Goal: Check status: Check status

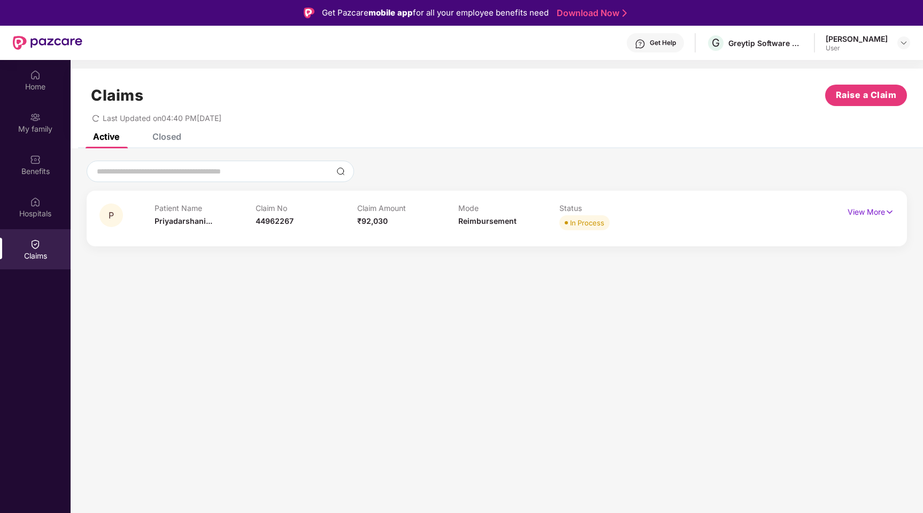
click at [676, 45] on div "Get Help" at bounding box center [663, 43] width 26 height 9
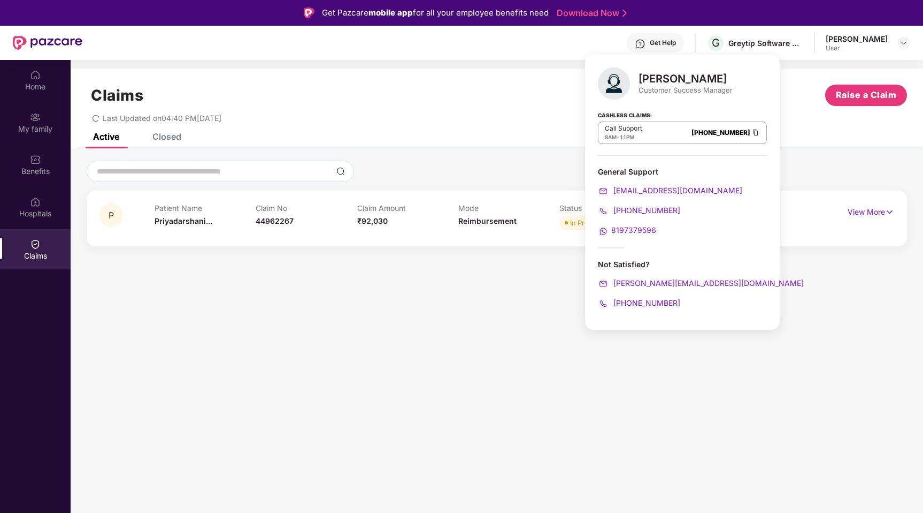
click at [401, 163] on div at bounding box center [497, 171] width 821 height 21
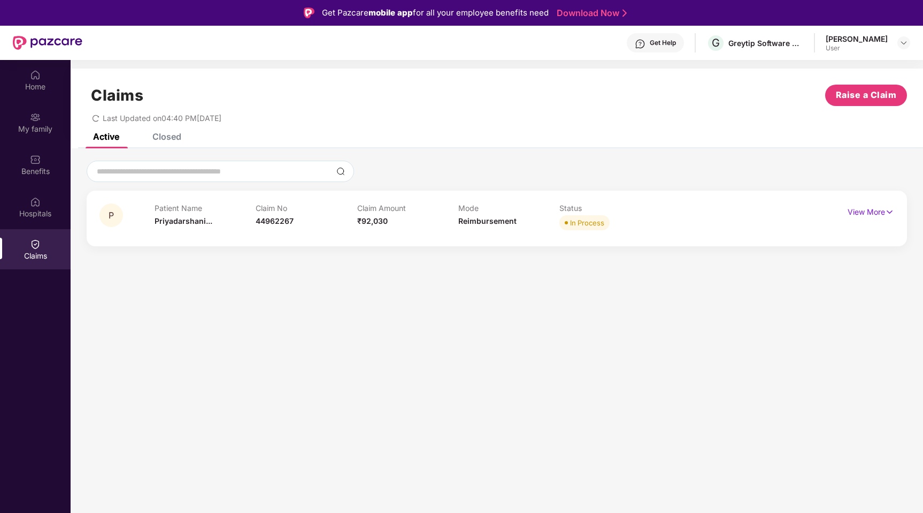
click at [160, 135] on div "Closed" at bounding box center [166, 136] width 29 height 11
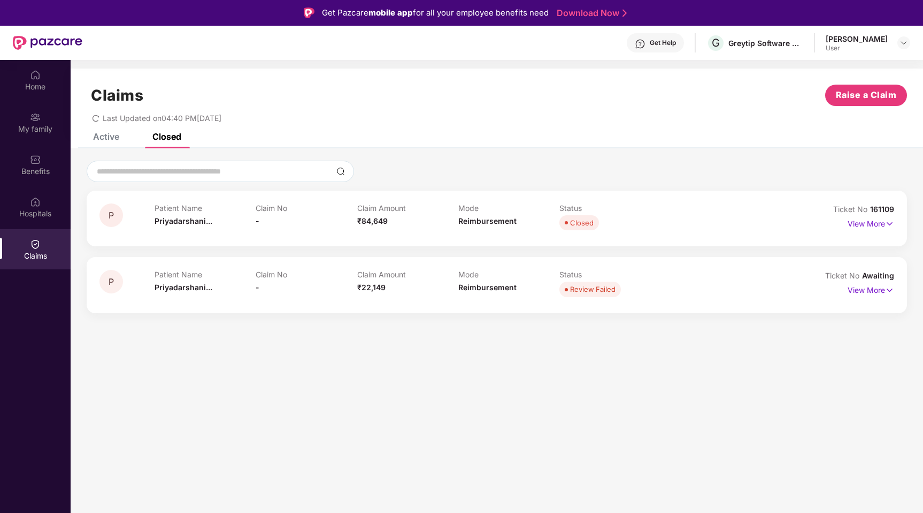
click at [689, 221] on div "Patient Name [PERSON_NAME]... Claim No - Claim Amount ₹84,649 Mode Reimbursemen…" at bounding box center [458, 217] width 607 height 29
click at [892, 223] on img at bounding box center [889, 224] width 9 height 12
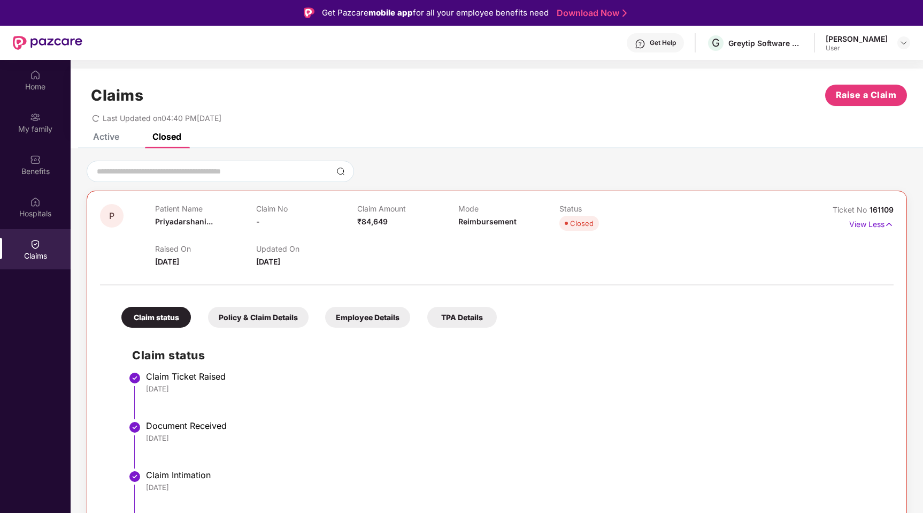
click at [96, 136] on div "Active" at bounding box center [106, 136] width 26 height 11
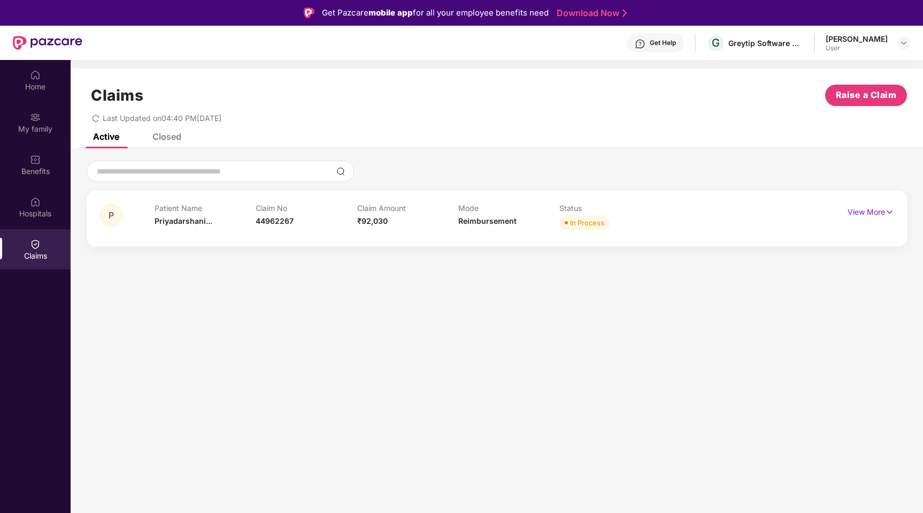
click at [159, 142] on div "Closed" at bounding box center [158, 137] width 45 height 24
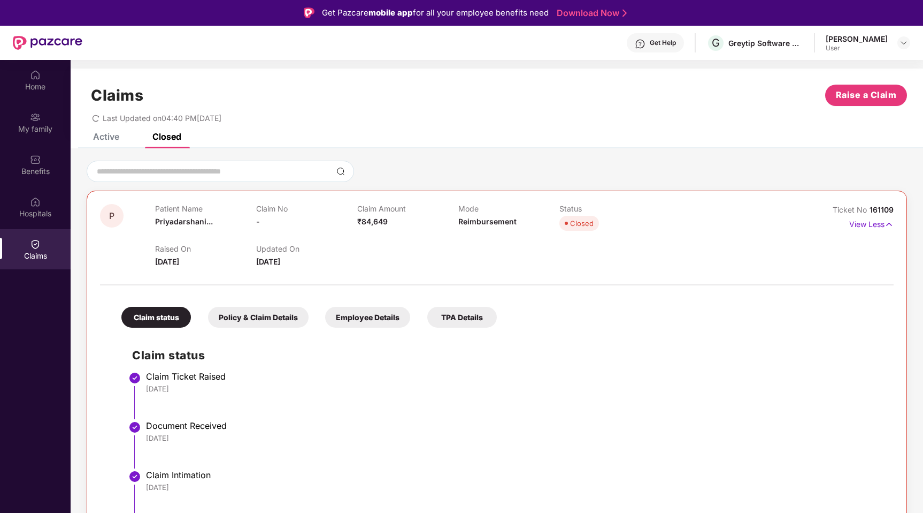
click at [276, 312] on div "Policy & Claim Details" at bounding box center [258, 317] width 101 height 21
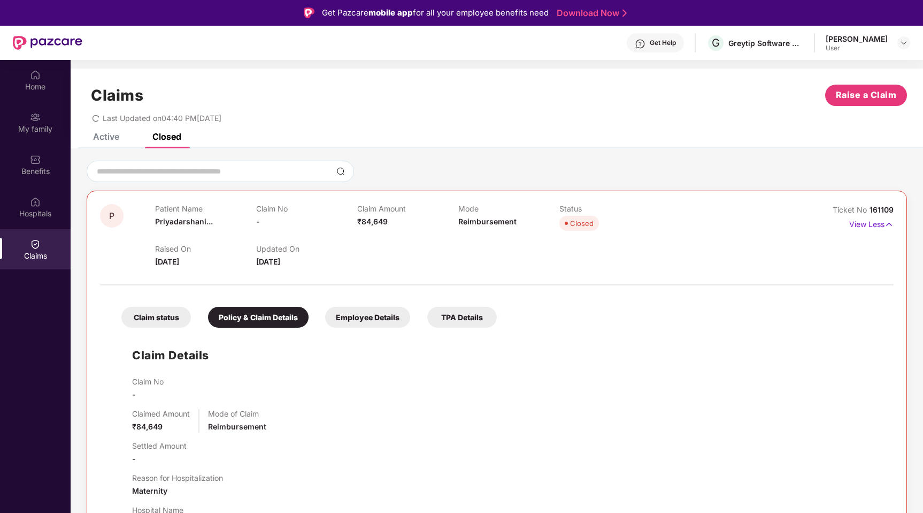
click at [378, 322] on div "Employee Details" at bounding box center [367, 317] width 85 height 21
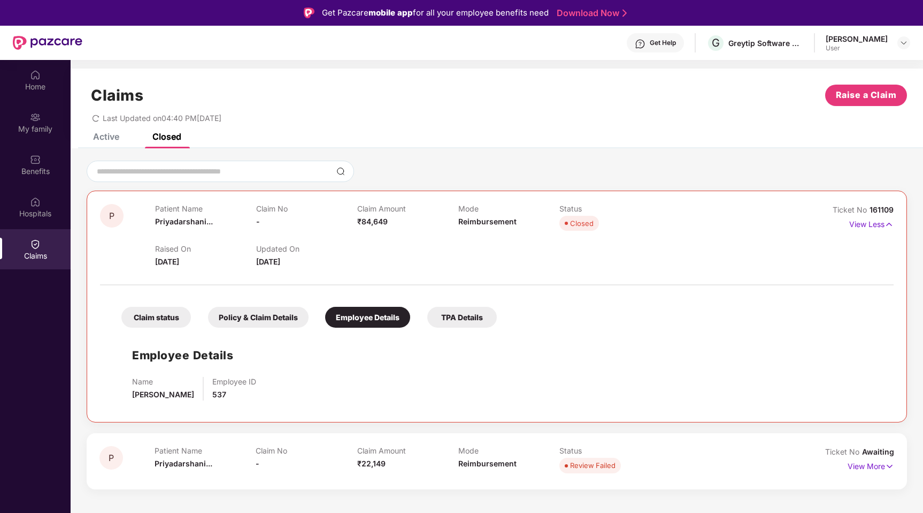
click at [462, 323] on div "TPA Details" at bounding box center [462, 317] width 70 height 21
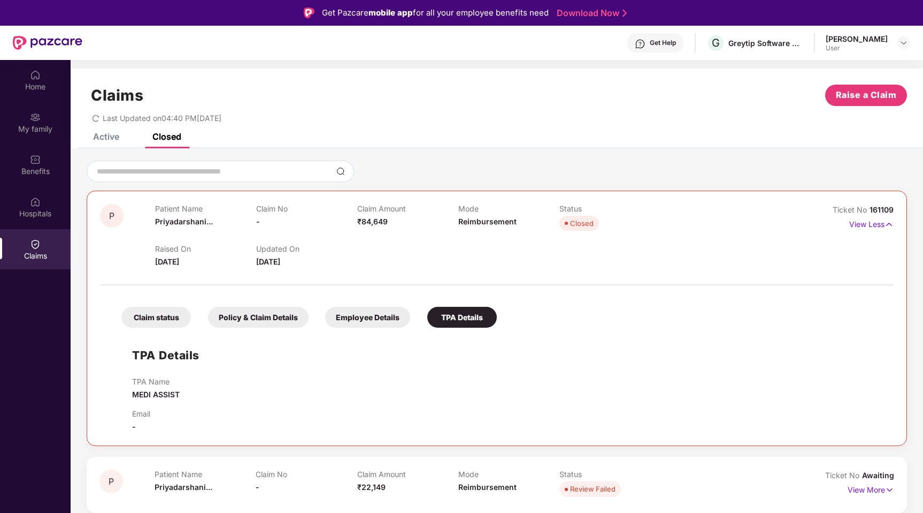
click at [161, 313] on div "Claim status" at bounding box center [156, 317] width 70 height 21
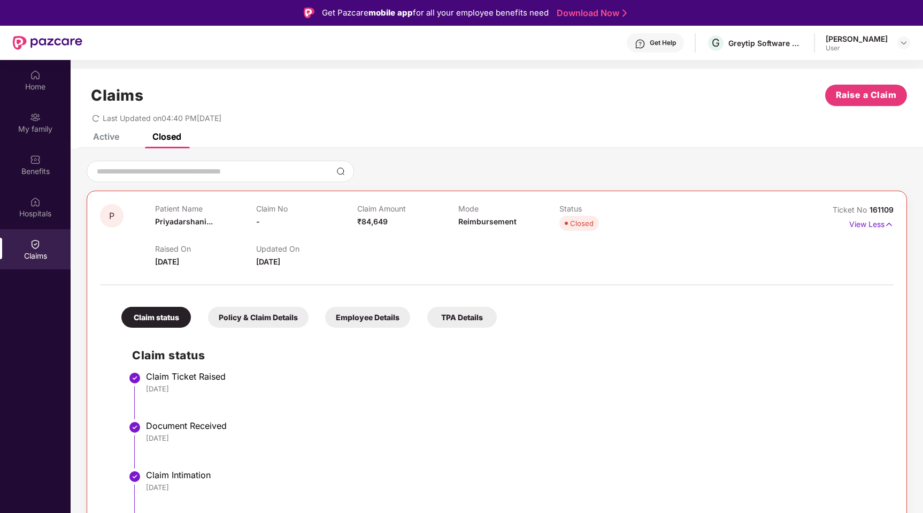
click at [276, 320] on div "Policy & Claim Details" at bounding box center [258, 317] width 101 height 21
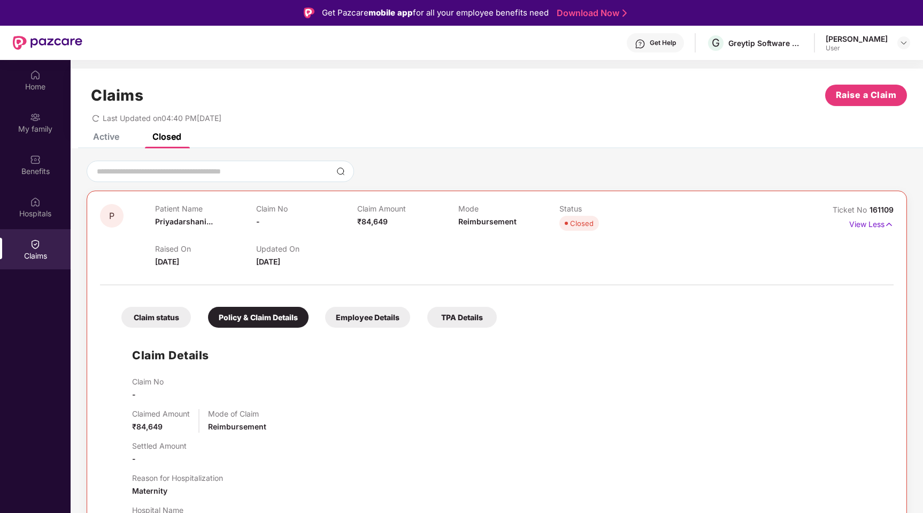
click at [356, 326] on div "Employee Details" at bounding box center [367, 317] width 85 height 21
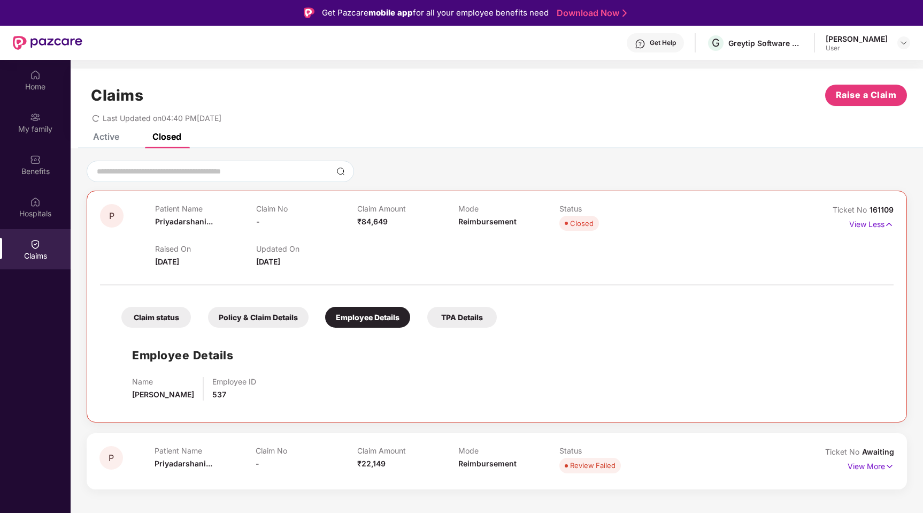
click at [475, 324] on div "TPA Details" at bounding box center [462, 317] width 70 height 21
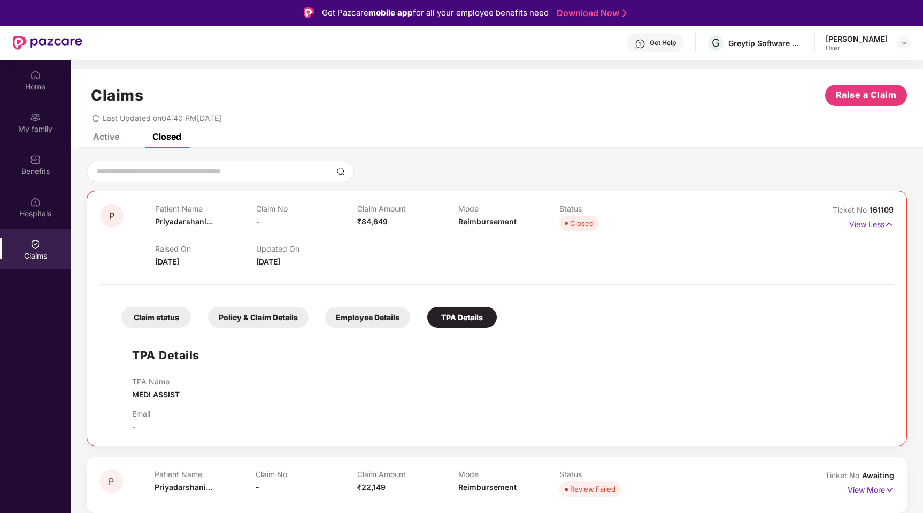
click at [162, 314] on div "Claim status" at bounding box center [156, 317] width 70 height 21
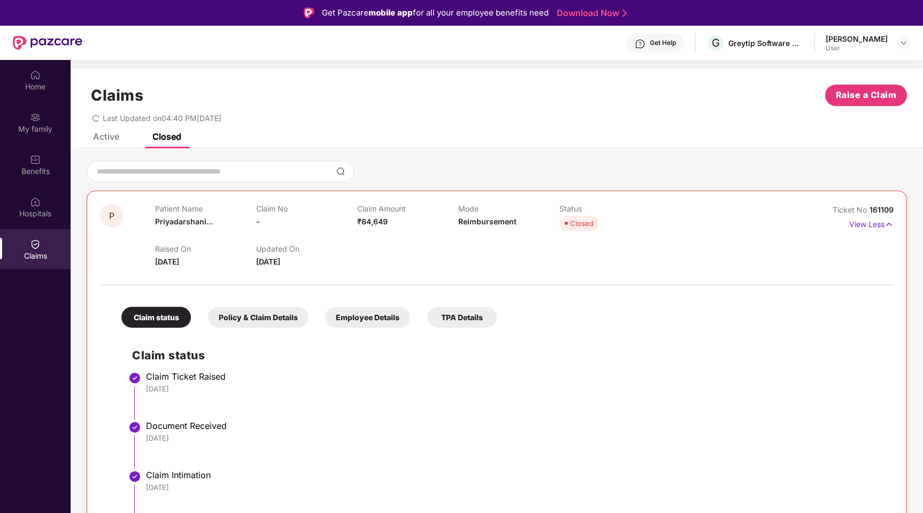
click at [104, 144] on div "Active" at bounding box center [98, 137] width 42 height 24
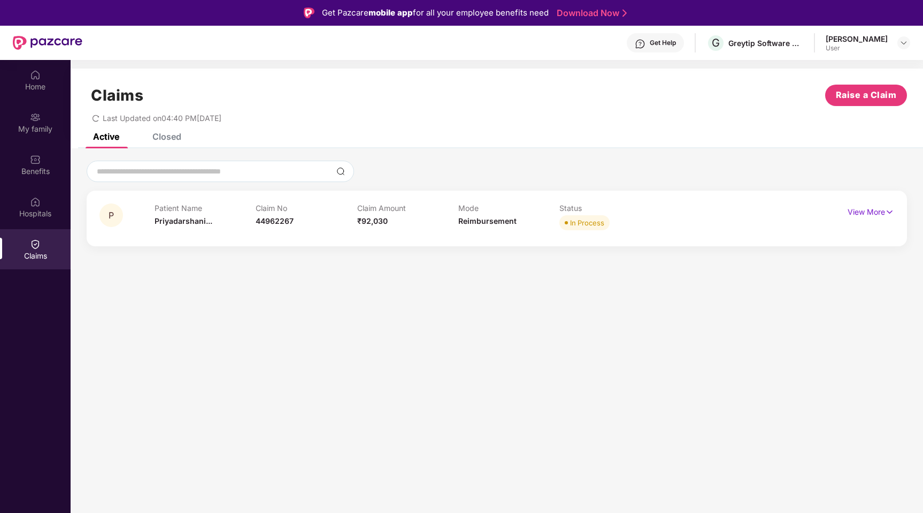
click at [169, 142] on div "Closed" at bounding box center [158, 137] width 45 height 24
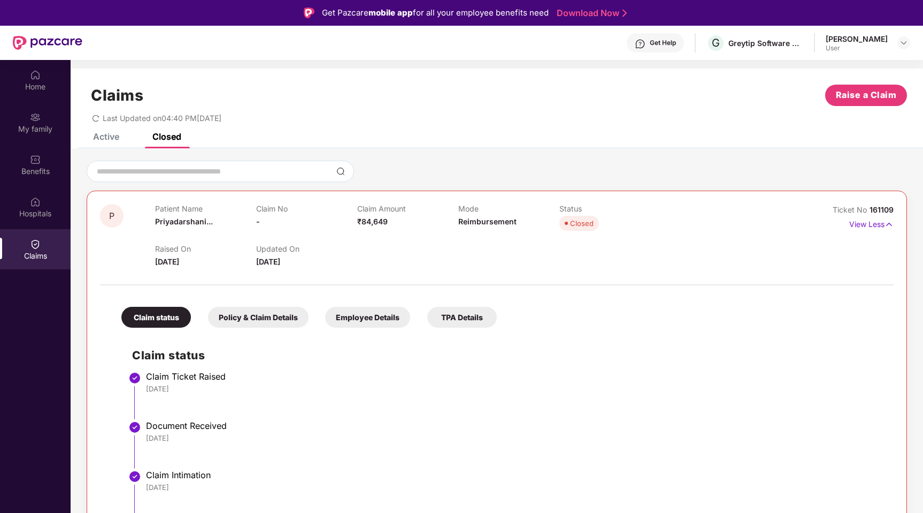
click at [676, 43] on div "Get Help" at bounding box center [663, 43] width 26 height 9
click at [491, 143] on div "Active Closed" at bounding box center [497, 140] width 853 height 15
click at [110, 141] on div "Active" at bounding box center [106, 136] width 26 height 11
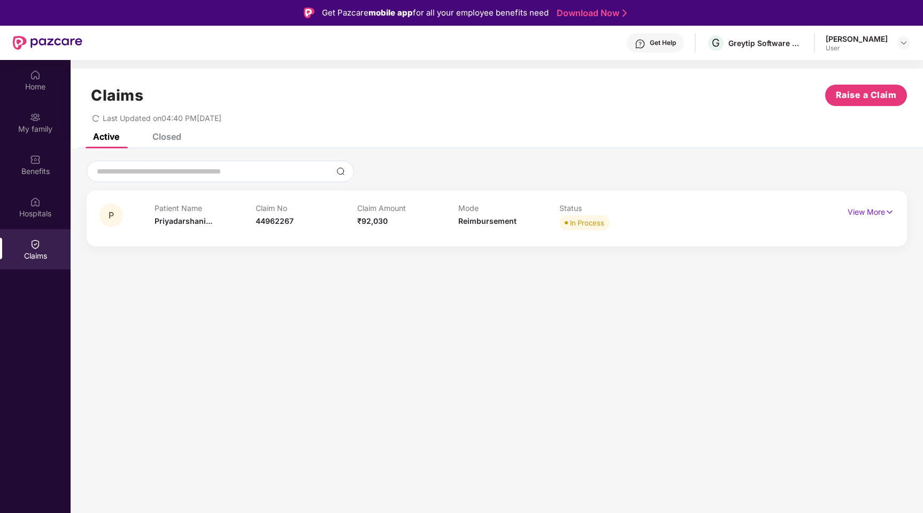
click at [172, 144] on div "Closed" at bounding box center [158, 137] width 45 height 24
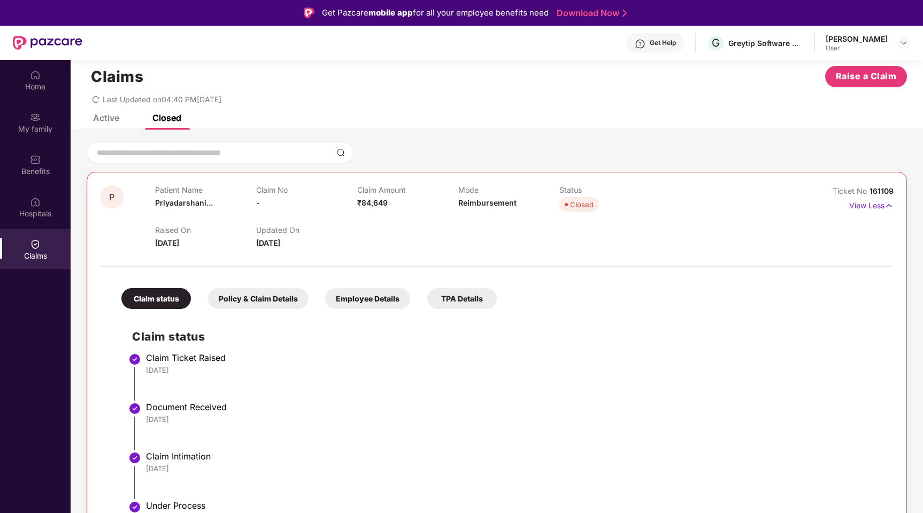
scroll to position [22, 0]
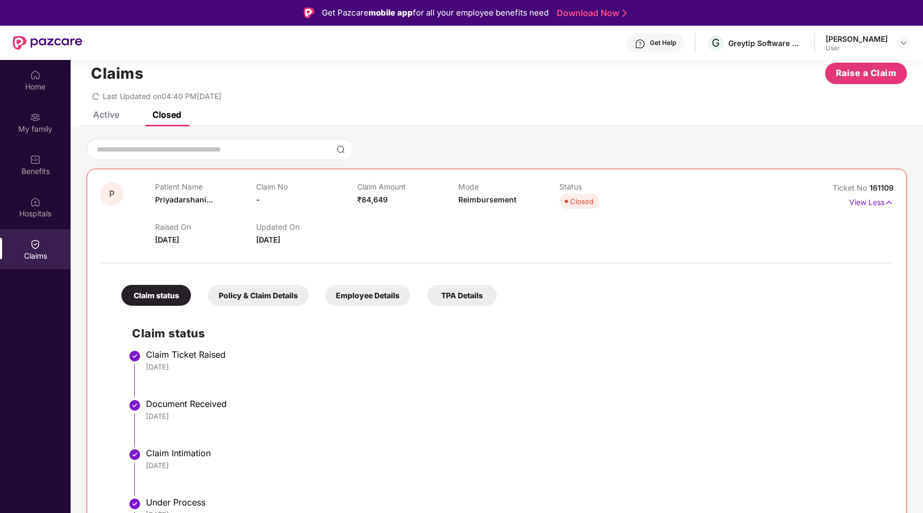
click at [240, 194] on div "Patient Name [PERSON_NAME]..." at bounding box center [205, 196] width 101 height 29
click at [118, 123] on div "Active" at bounding box center [98, 115] width 42 height 24
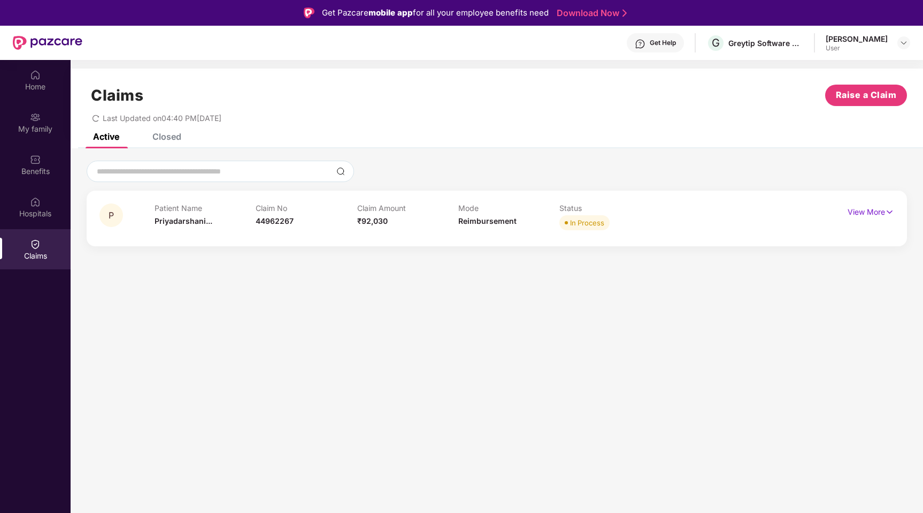
click at [168, 141] on div "Closed" at bounding box center [166, 136] width 29 height 11
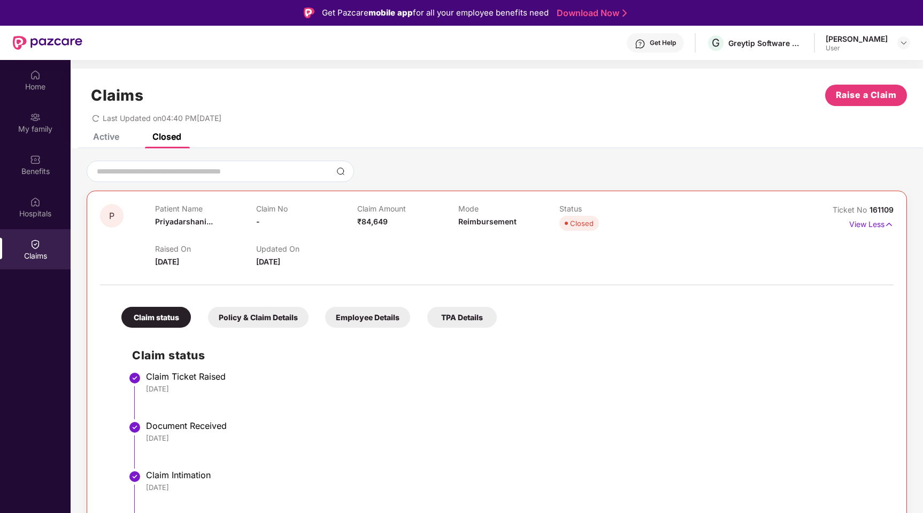
click at [120, 140] on div "Active Closed" at bounding box center [129, 137] width 104 height 24
click at [113, 140] on div "Active" at bounding box center [106, 136] width 26 height 11
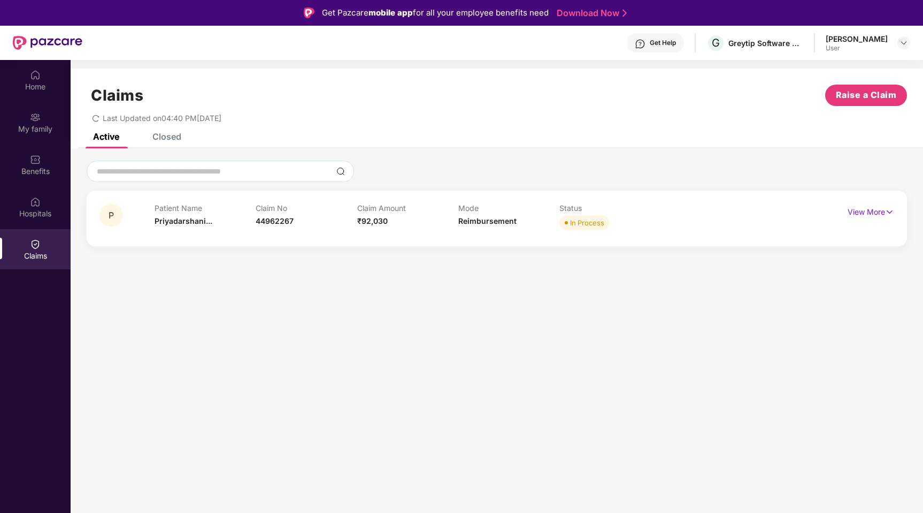
click at [161, 143] on div "Closed" at bounding box center [158, 137] width 45 height 24
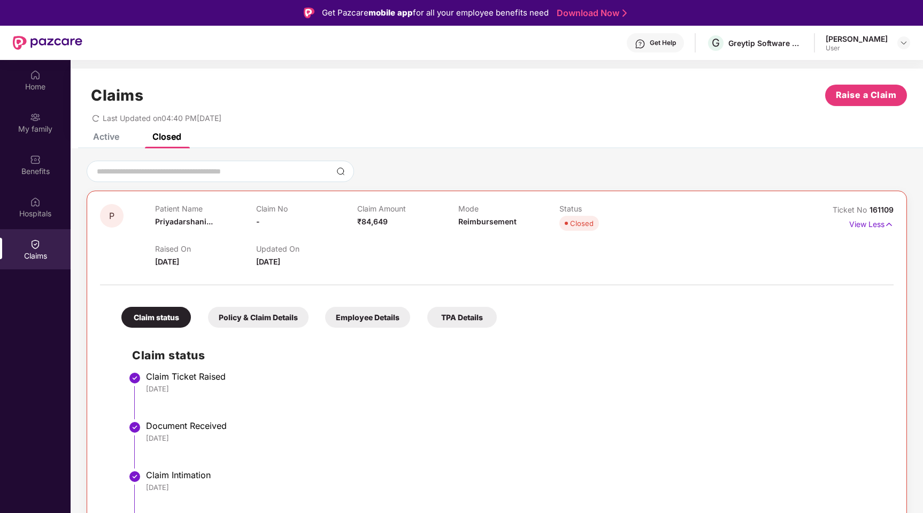
click at [111, 139] on div "Active" at bounding box center [106, 136] width 26 height 11
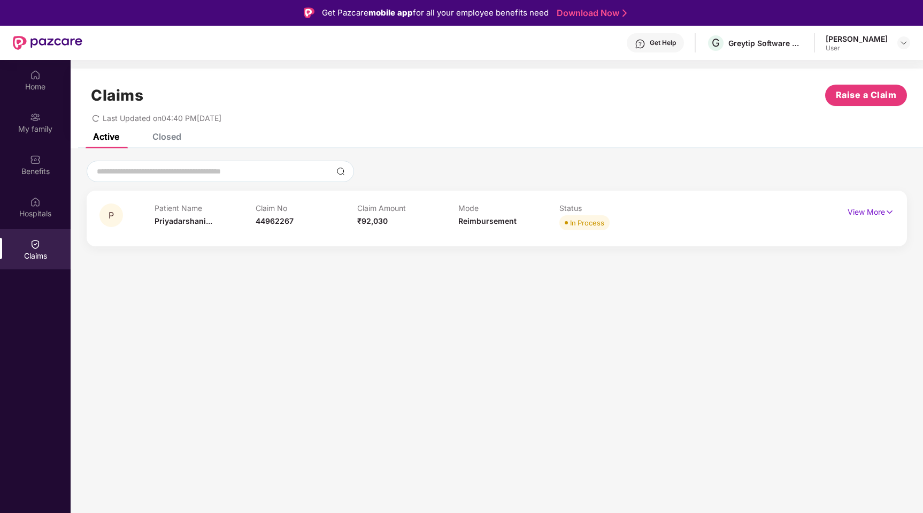
click at [154, 139] on div "Closed" at bounding box center [166, 136] width 29 height 11
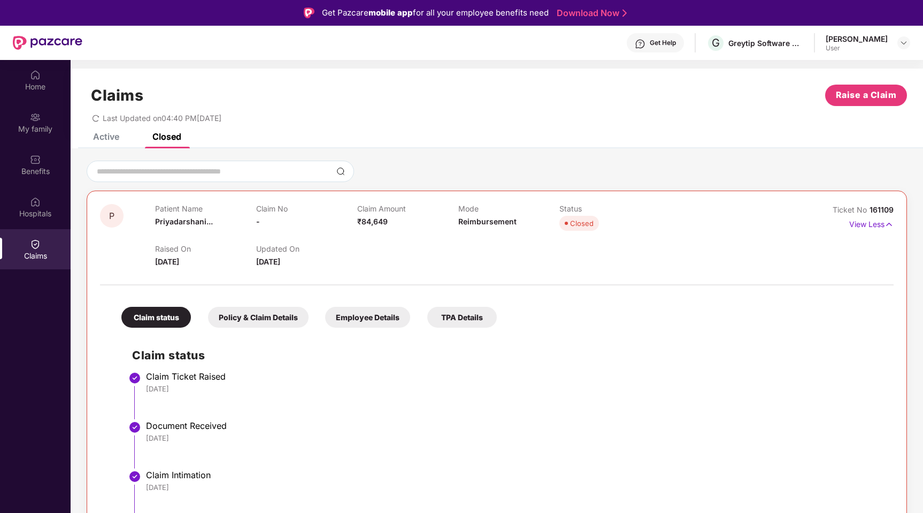
click at [100, 140] on div "Active" at bounding box center [106, 136] width 26 height 11
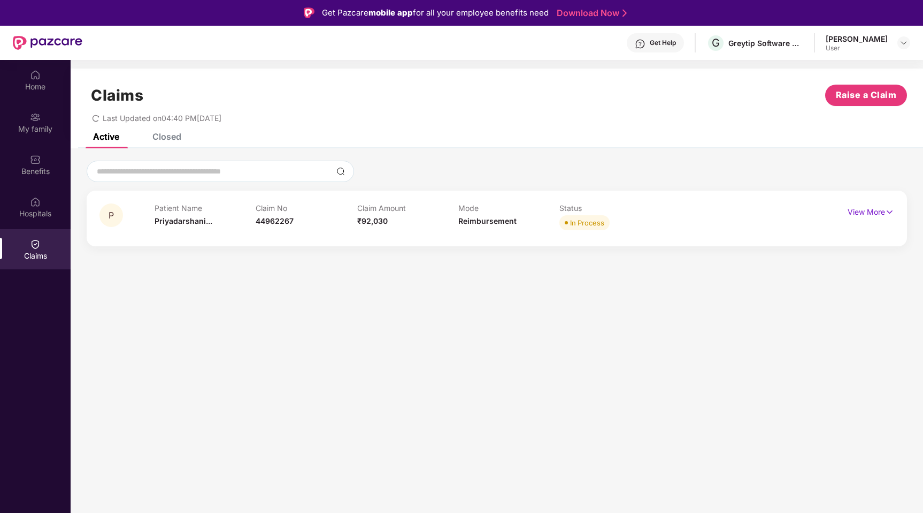
click at [161, 143] on div "Closed" at bounding box center [158, 137] width 45 height 24
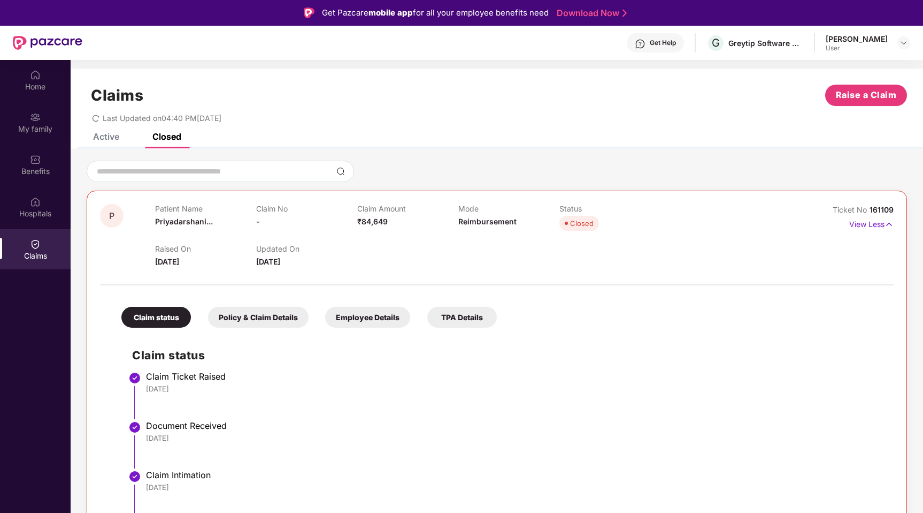
click at [227, 203] on div "P Patient Name [PERSON_NAME]... Claim No - Claim Amount ₹84,649 Mode Reimbursem…" at bounding box center [497, 400] width 821 height 420
click at [890, 222] on img at bounding box center [889, 224] width 9 height 12
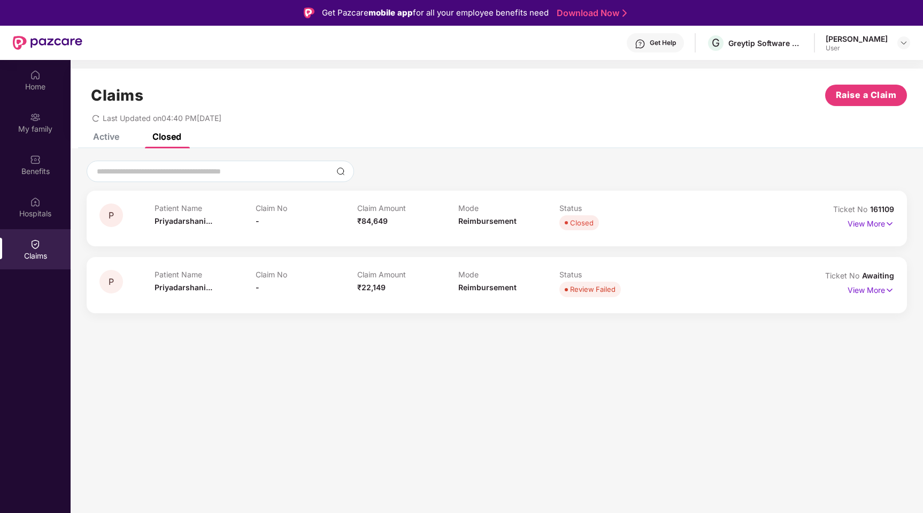
click at [105, 142] on div "Active" at bounding box center [98, 137] width 42 height 24
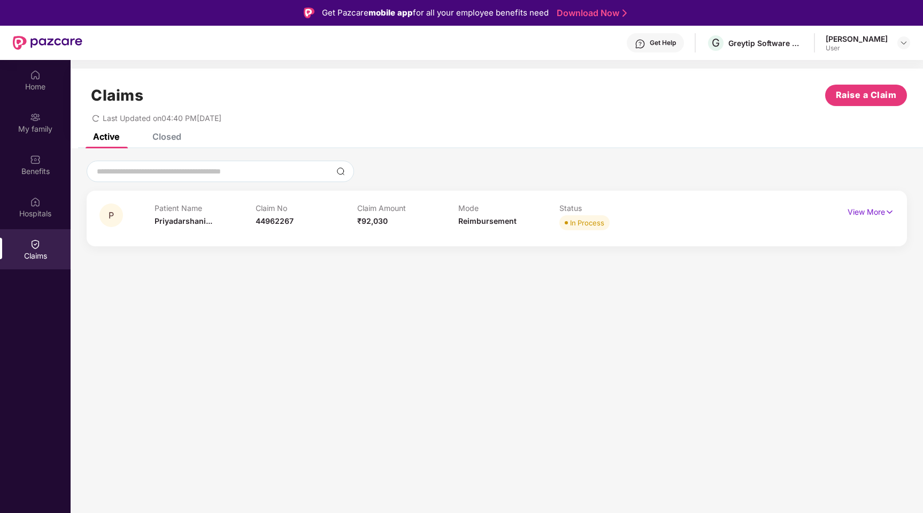
click at [175, 141] on div "Closed" at bounding box center [166, 136] width 29 height 11
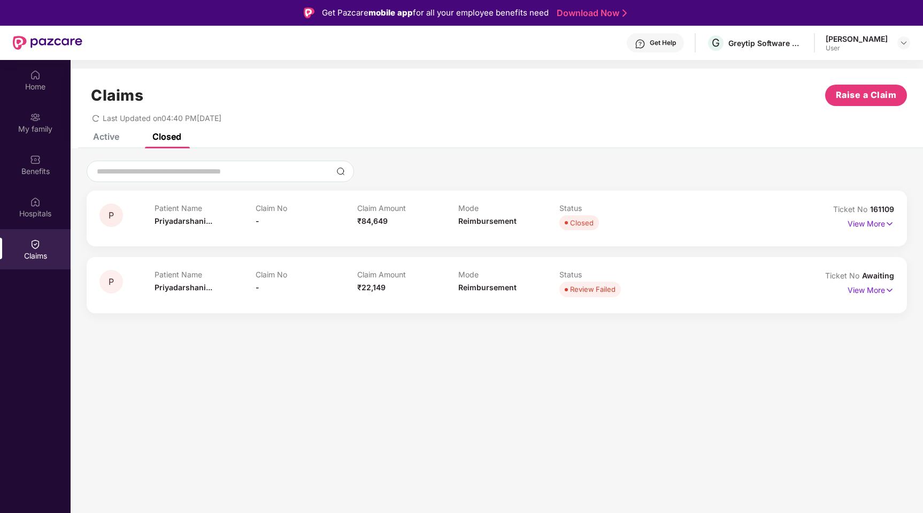
click at [111, 137] on div "Active" at bounding box center [106, 136] width 26 height 11
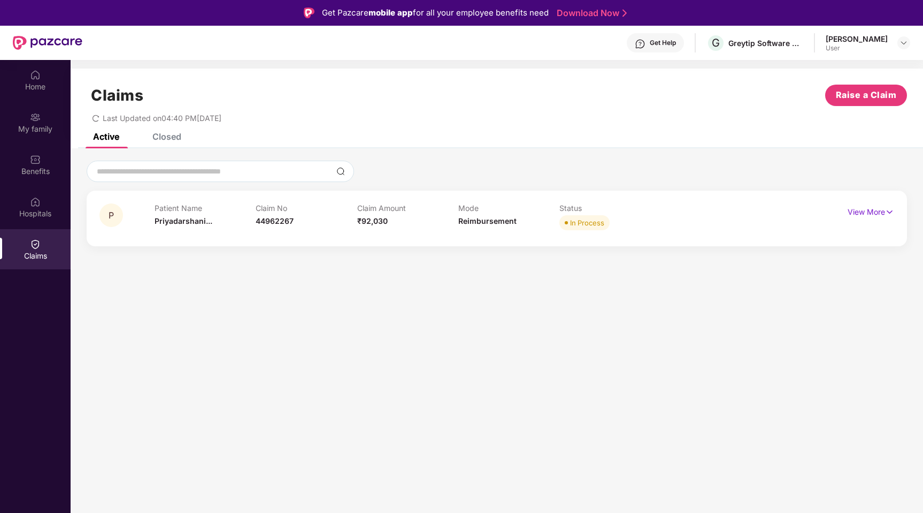
click at [169, 135] on div "Closed" at bounding box center [166, 136] width 29 height 11
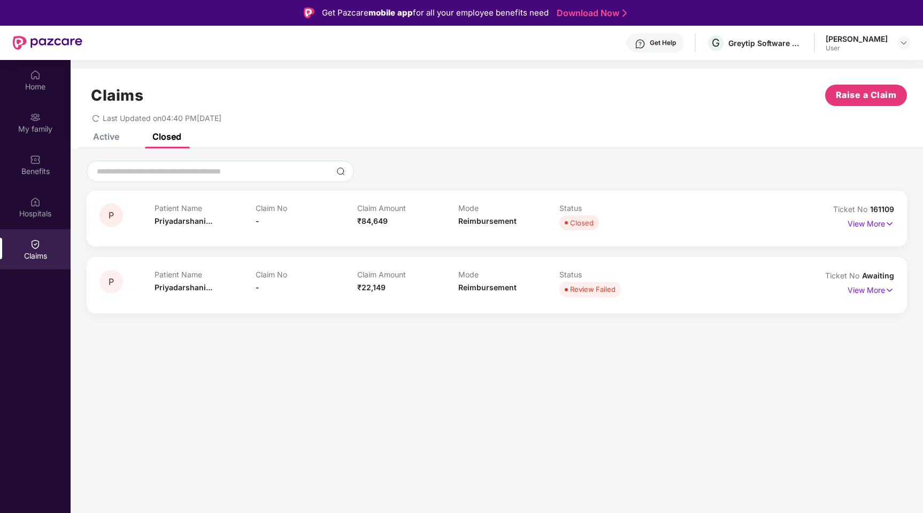
click at [113, 135] on div "Active" at bounding box center [106, 136] width 26 height 11
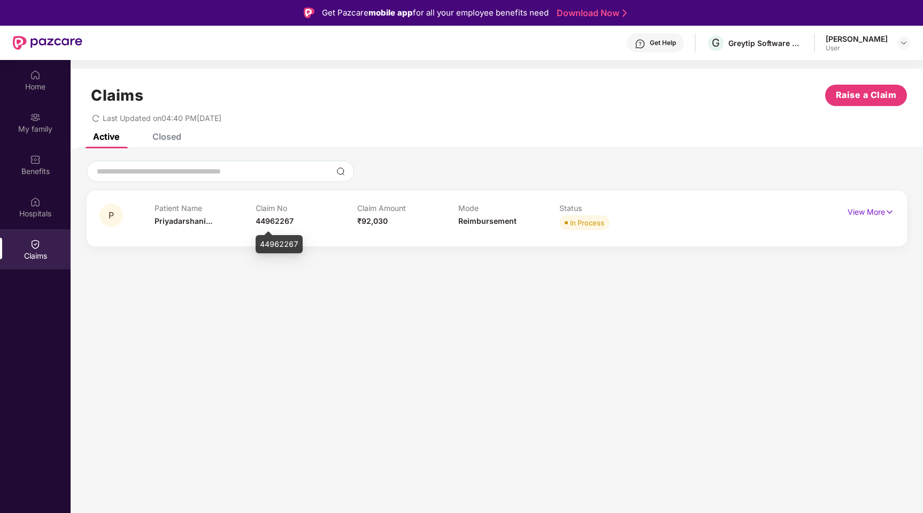
click at [270, 219] on span "44962267" at bounding box center [275, 220] width 38 height 9
click at [159, 133] on div "Claims Raise a Claim Last Updated on 04:40 PM[DATE]" at bounding box center [497, 100] width 853 height 65
click at [169, 140] on div "Closed" at bounding box center [166, 136] width 29 height 11
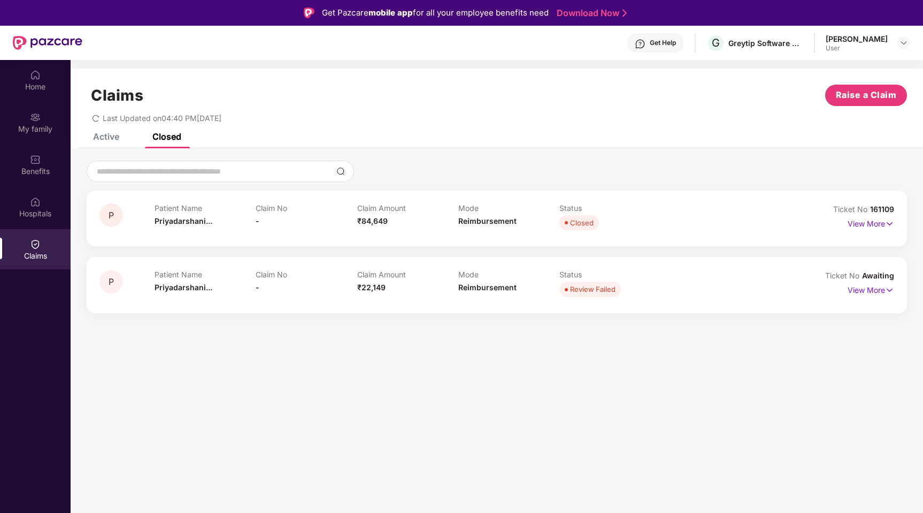
click at [291, 226] on div "Claim No -" at bounding box center [306, 217] width 101 height 29
click at [862, 226] on p "View More" at bounding box center [871, 222] width 47 height 14
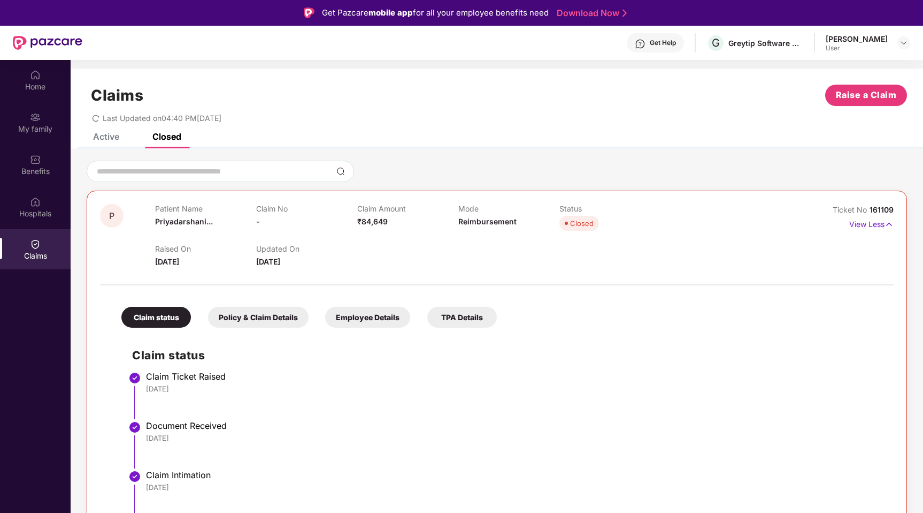
click at [773, 216] on div "P Patient Name [PERSON_NAME]... Claim No - Claim Amount ₹84,649 Mode Reimbursem…" at bounding box center [497, 236] width 794 height 64
click at [853, 223] on p "View Less" at bounding box center [872, 223] width 44 height 14
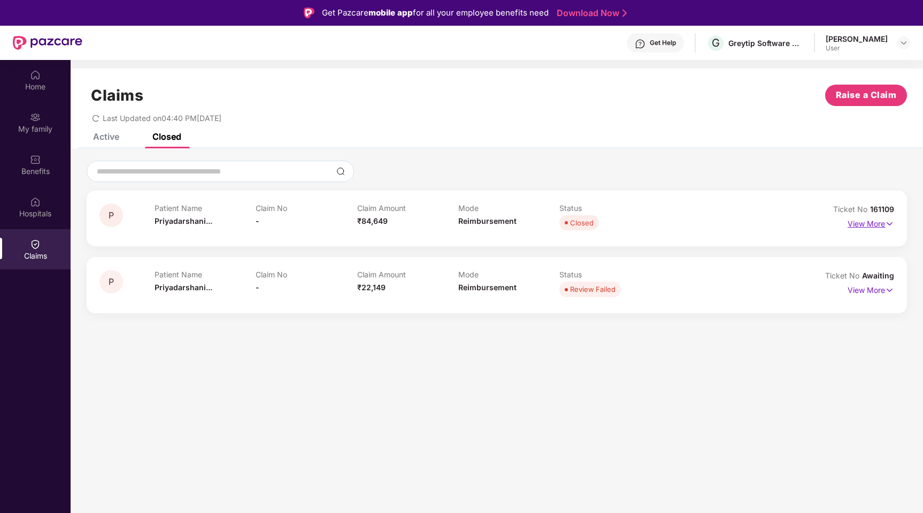
click at [874, 222] on p "View More" at bounding box center [871, 222] width 47 height 14
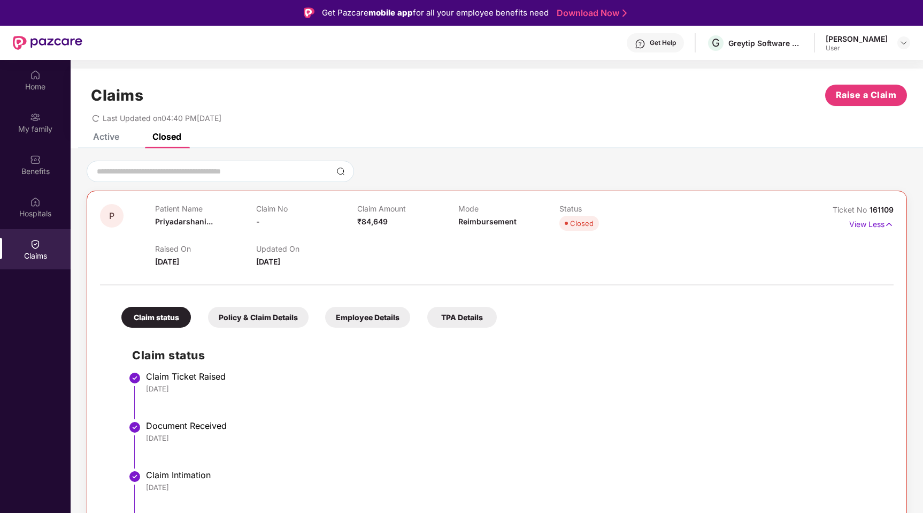
click at [700, 215] on div "Patient Name [PERSON_NAME]... Claim No - Claim Amount ₹84,649 Mode Reimbursemen…" at bounding box center [458, 218] width 607 height 29
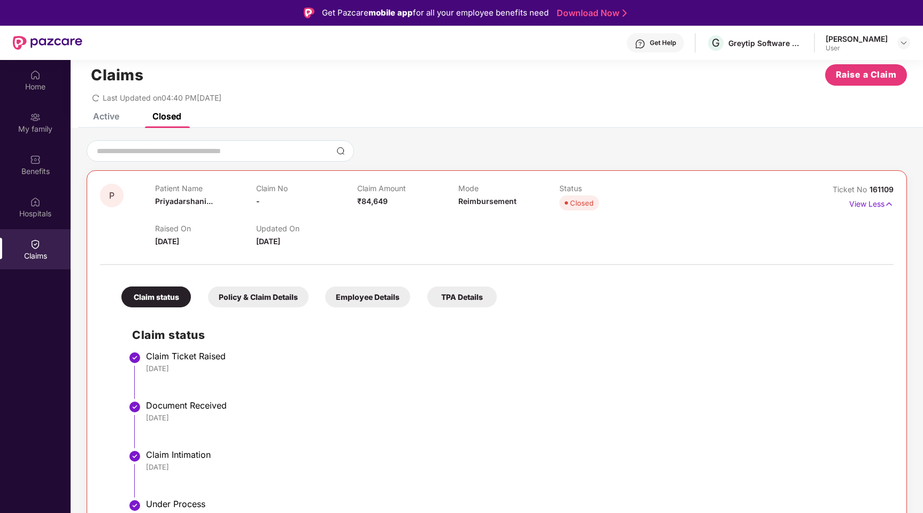
scroll to position [16, 0]
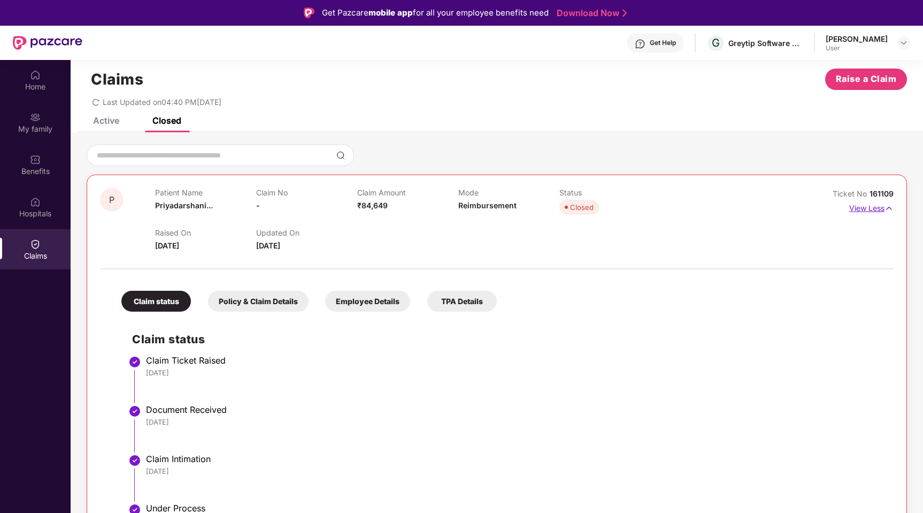
click at [857, 208] on p "View Less" at bounding box center [872, 207] width 44 height 14
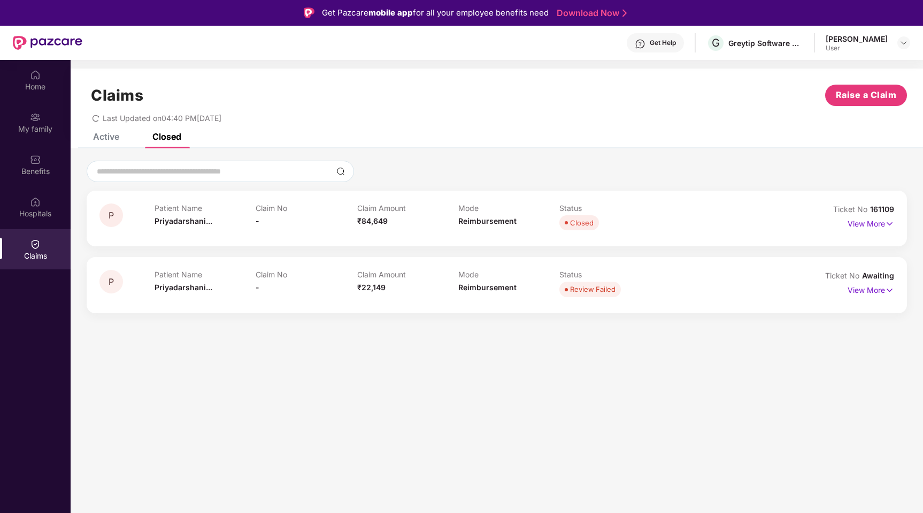
click at [384, 228] on div "Claim Amount ₹84,649" at bounding box center [407, 217] width 101 height 29
click at [693, 222] on div "Patient Name [PERSON_NAME]... Claim No - Claim Amount ₹84,649 Mode Reimbursemen…" at bounding box center [458, 217] width 607 height 29
click at [869, 226] on p "View More" at bounding box center [871, 222] width 47 height 14
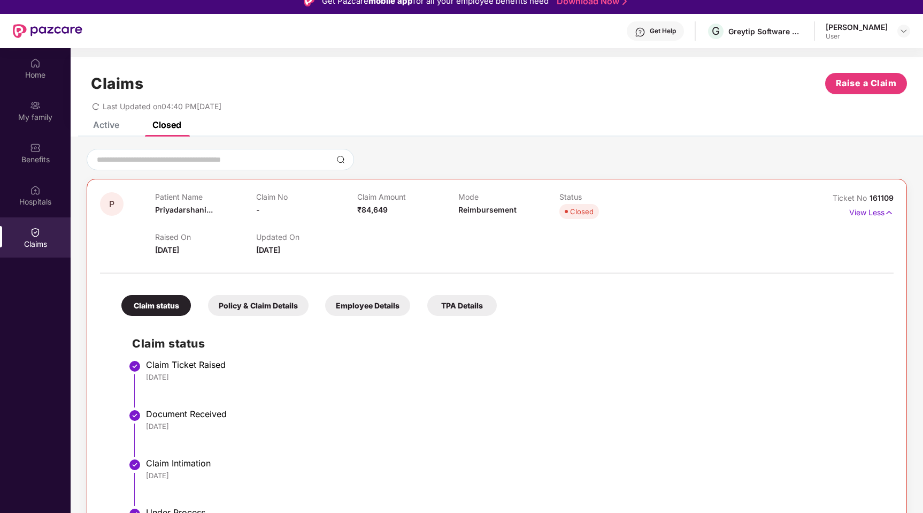
click at [112, 126] on div "Active" at bounding box center [106, 124] width 26 height 11
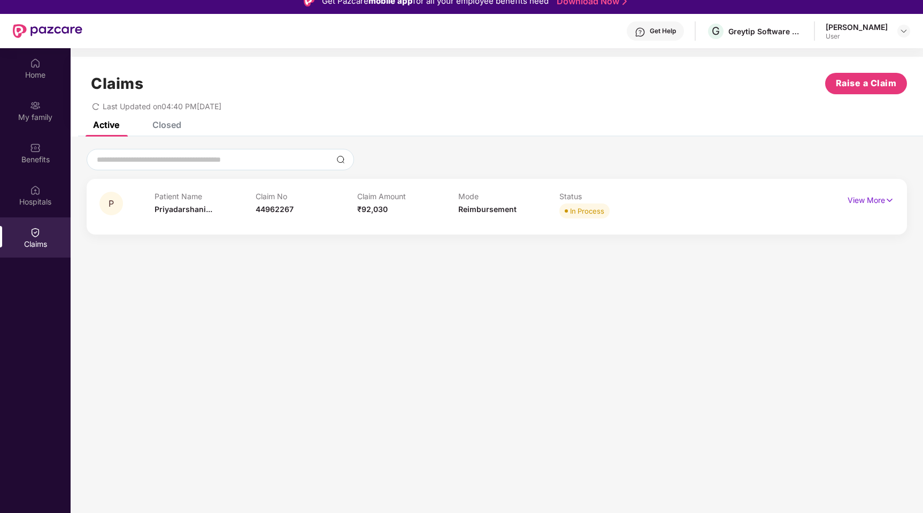
click at [173, 129] on div "Closed" at bounding box center [166, 124] width 29 height 11
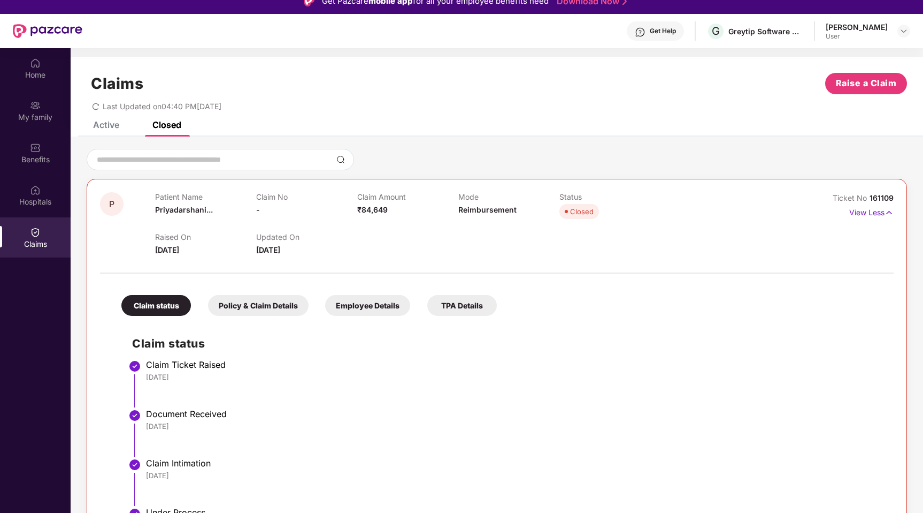
click at [106, 124] on div "Active" at bounding box center [106, 124] width 26 height 11
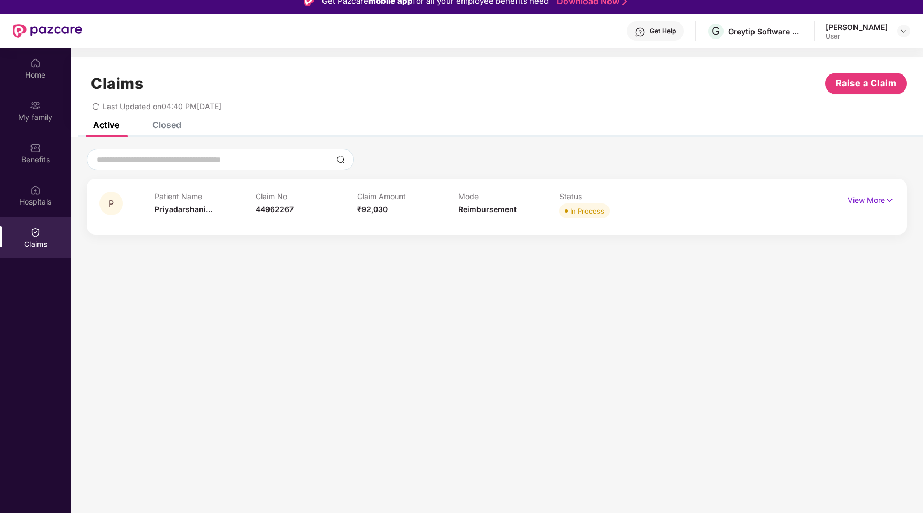
click at [154, 126] on div "Closed" at bounding box center [166, 124] width 29 height 11
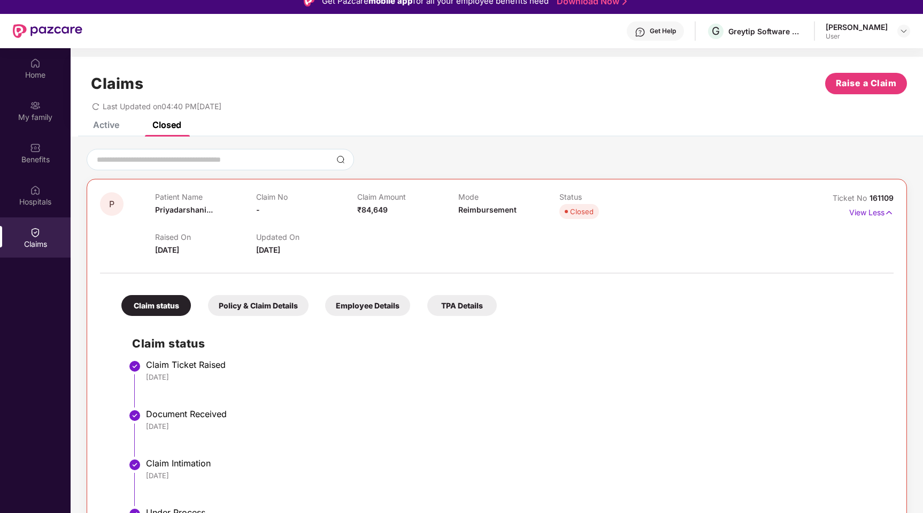
click at [104, 123] on div "Active" at bounding box center [106, 124] width 26 height 11
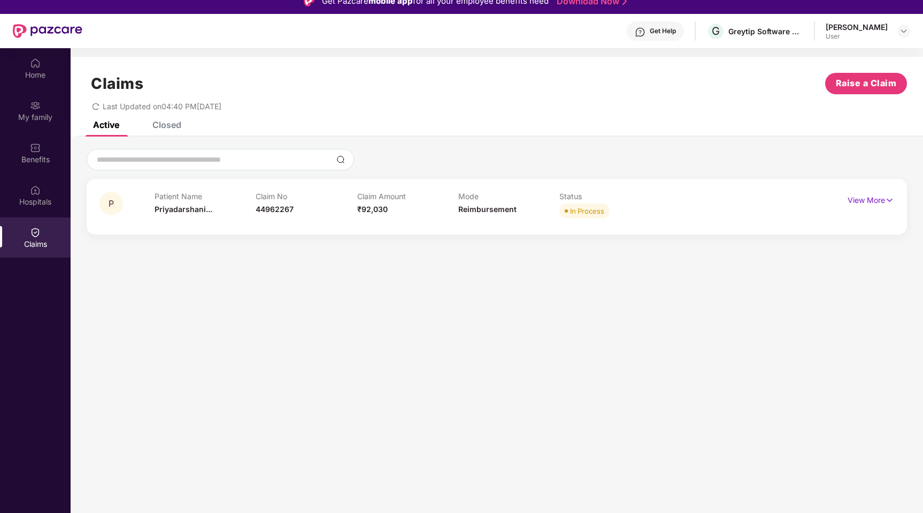
click at [165, 125] on div "Closed" at bounding box center [166, 124] width 29 height 11
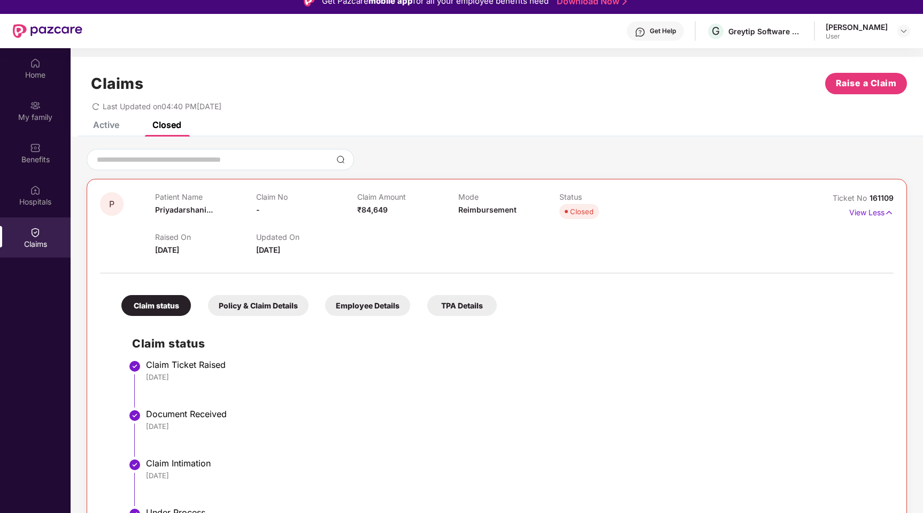
click at [105, 127] on div "Active" at bounding box center [106, 124] width 26 height 11
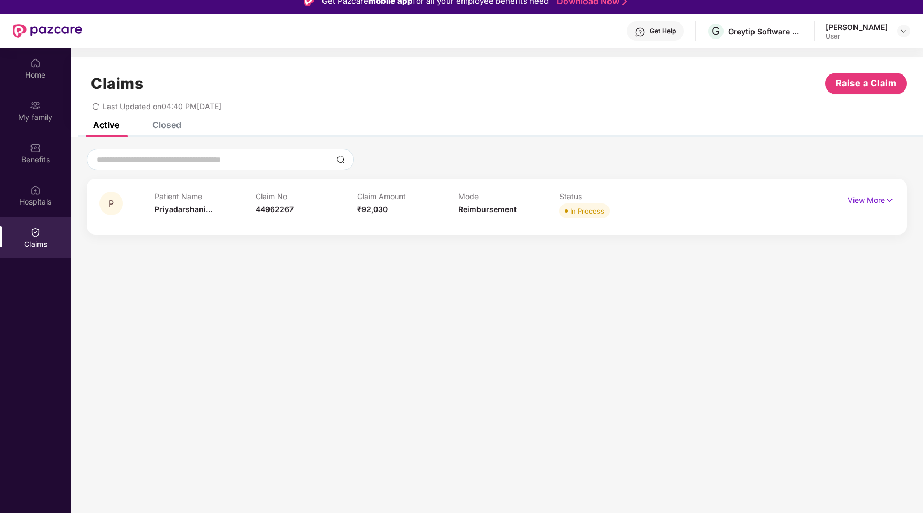
click at [161, 131] on div "Closed" at bounding box center [158, 125] width 45 height 24
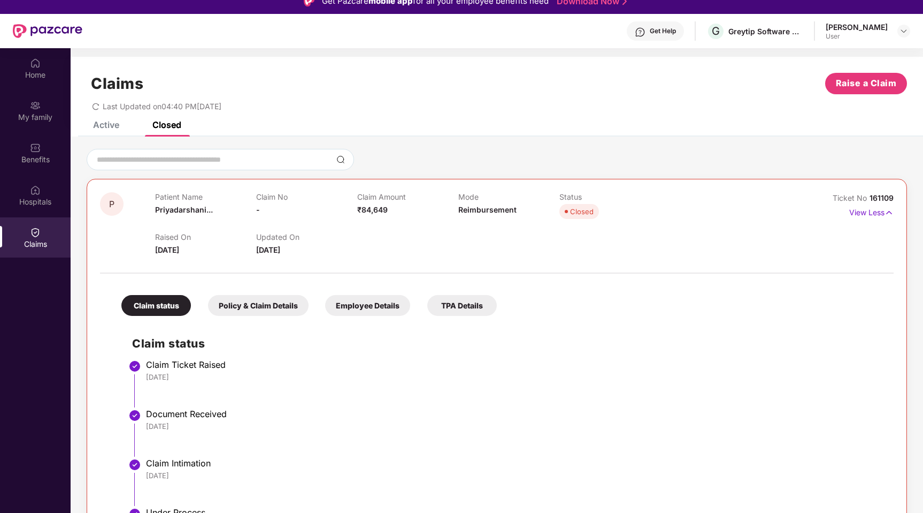
click at [111, 125] on div "Active" at bounding box center [106, 124] width 26 height 11
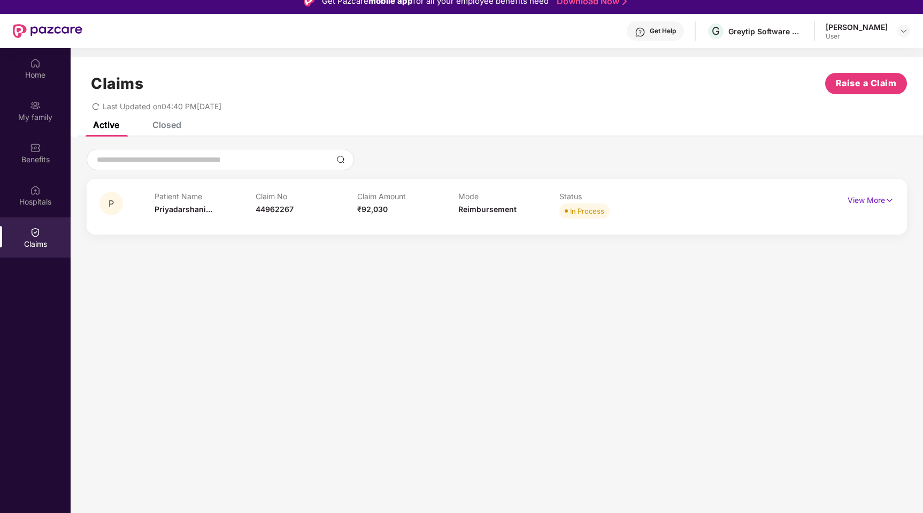
click at [159, 126] on div "Closed" at bounding box center [166, 124] width 29 height 11
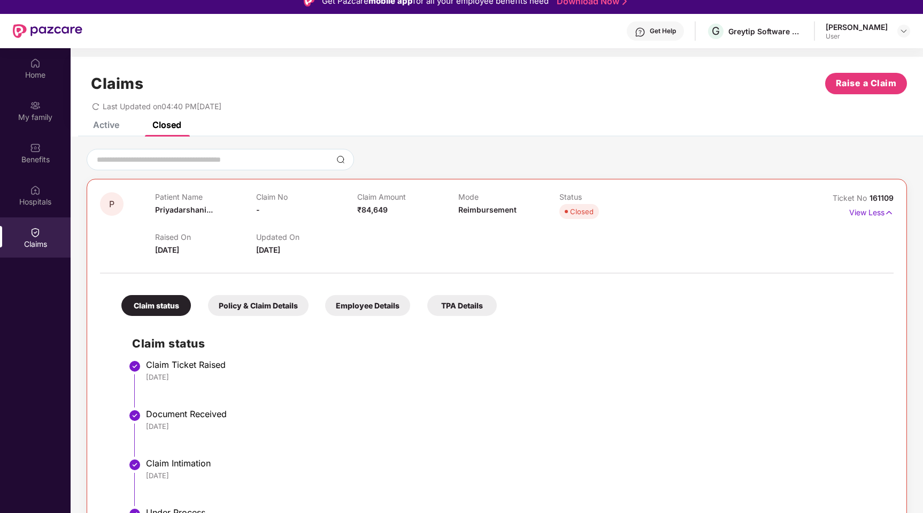
click at [105, 123] on div "Active" at bounding box center [106, 124] width 26 height 11
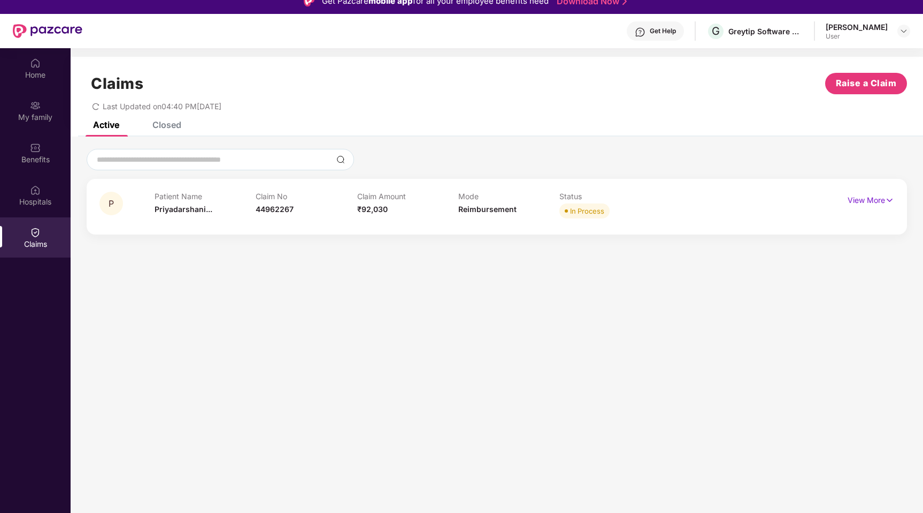
click at [178, 130] on div "Closed" at bounding box center [158, 125] width 45 height 24
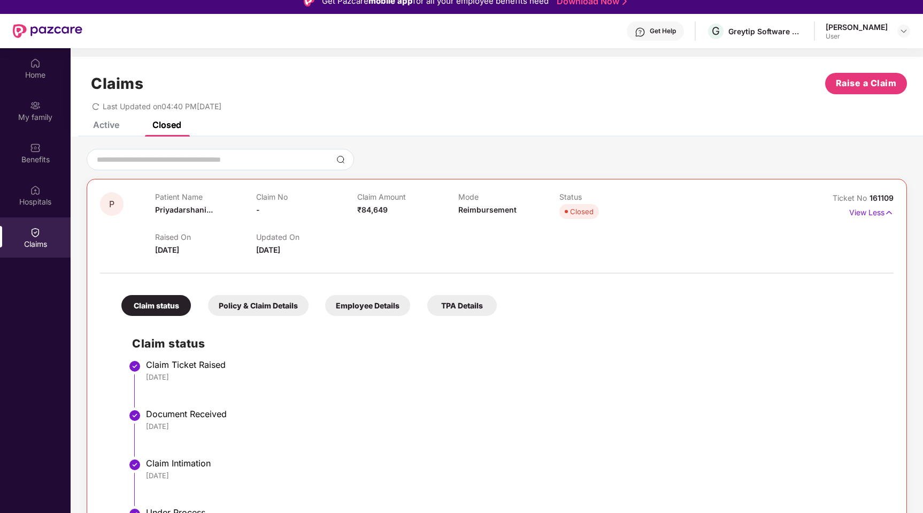
click at [119, 127] on div "Active" at bounding box center [106, 124] width 26 height 11
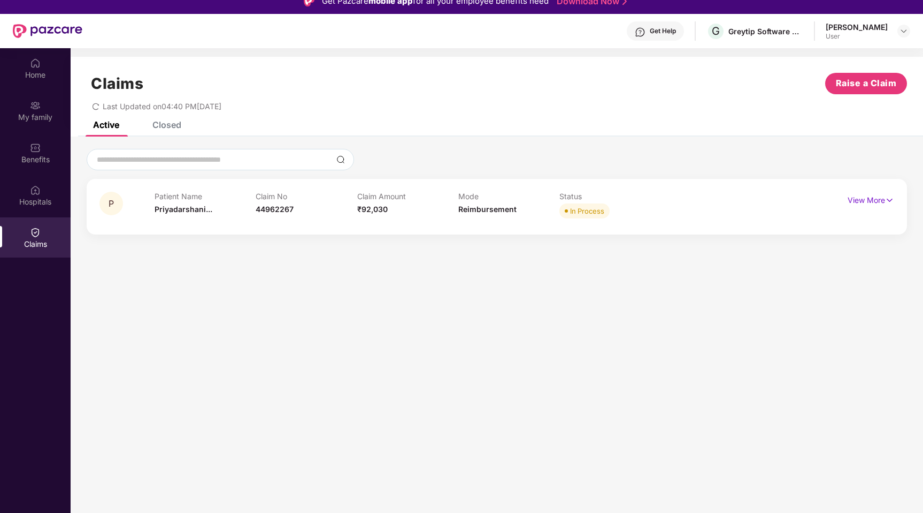
click at [184, 128] on div "Active Closed" at bounding box center [497, 128] width 853 height 15
click at [165, 128] on div "Closed" at bounding box center [166, 124] width 29 height 11
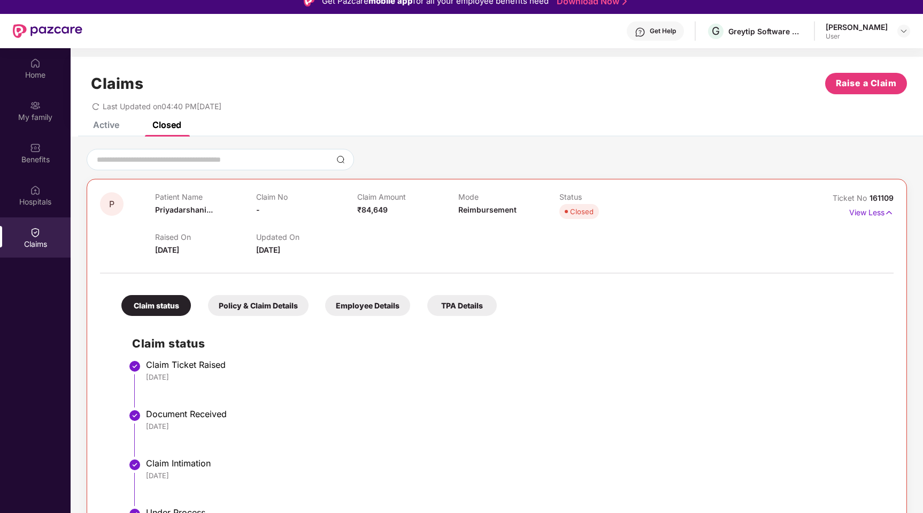
click at [110, 127] on div "Active" at bounding box center [106, 124] width 26 height 11
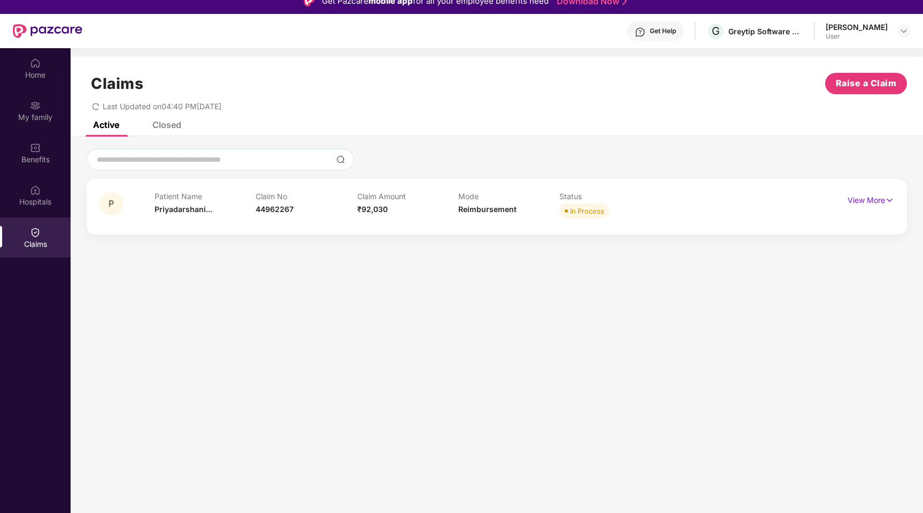
click at [158, 128] on div "Closed" at bounding box center [166, 124] width 29 height 11
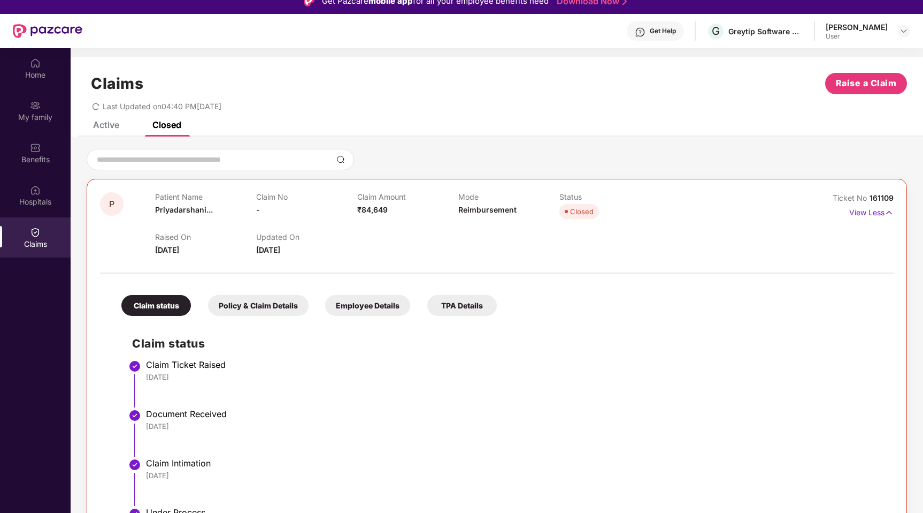
click at [109, 131] on div "Active" at bounding box center [98, 125] width 42 height 24
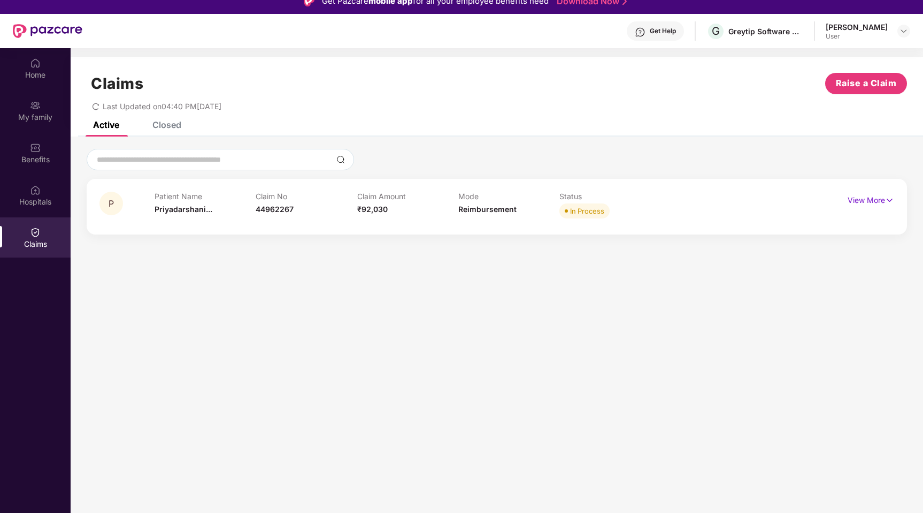
click at [172, 129] on div "Closed" at bounding box center [166, 124] width 29 height 11
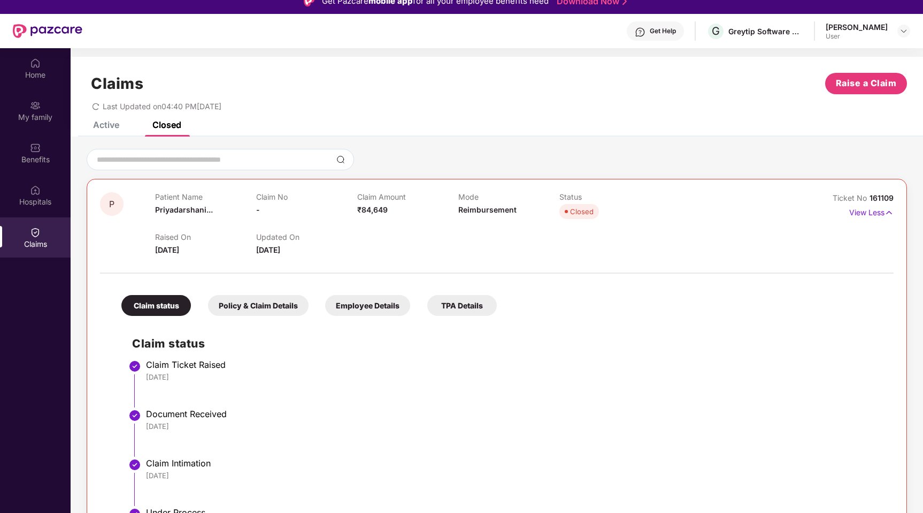
click at [113, 125] on div "Active" at bounding box center [106, 124] width 26 height 11
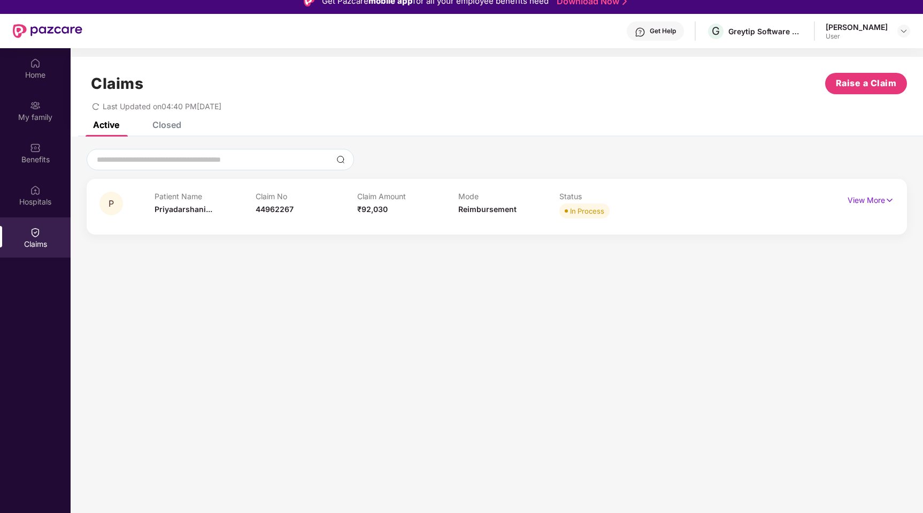
click at [162, 129] on div "Closed" at bounding box center [166, 124] width 29 height 11
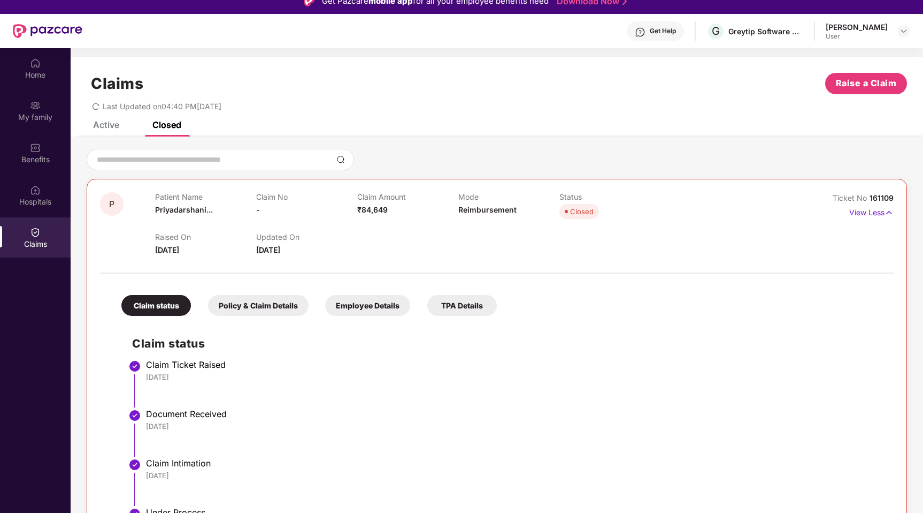
click at [120, 130] on div "Active Closed" at bounding box center [129, 125] width 104 height 24
click at [114, 129] on div "Active" at bounding box center [106, 124] width 26 height 11
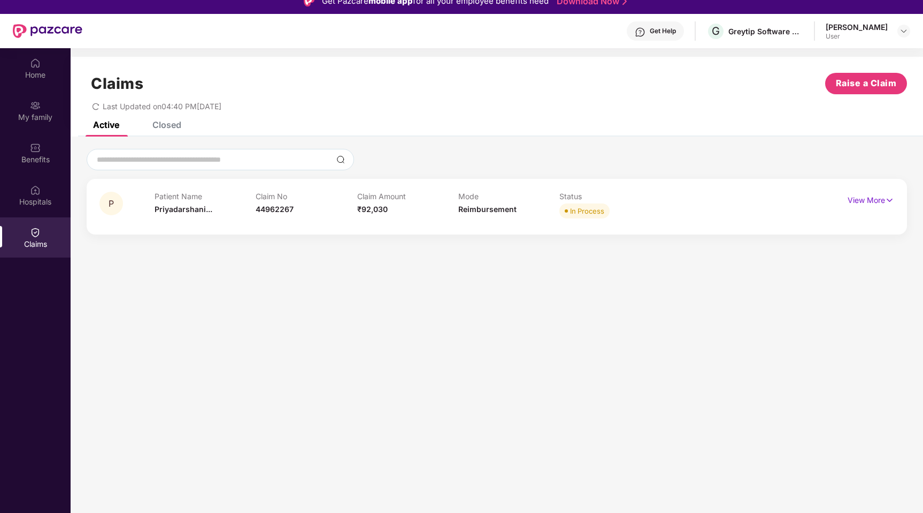
click at [173, 128] on div "Closed" at bounding box center [166, 124] width 29 height 11
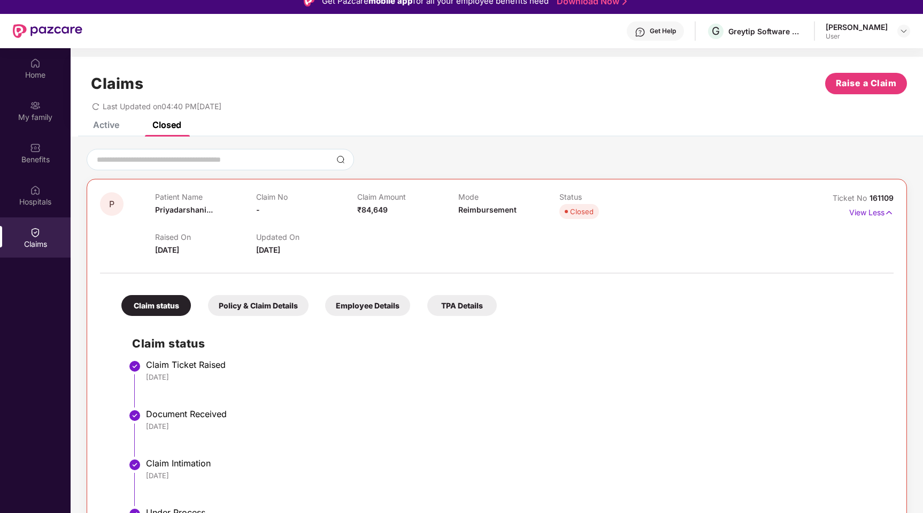
click at [113, 132] on div "Active" at bounding box center [98, 125] width 42 height 24
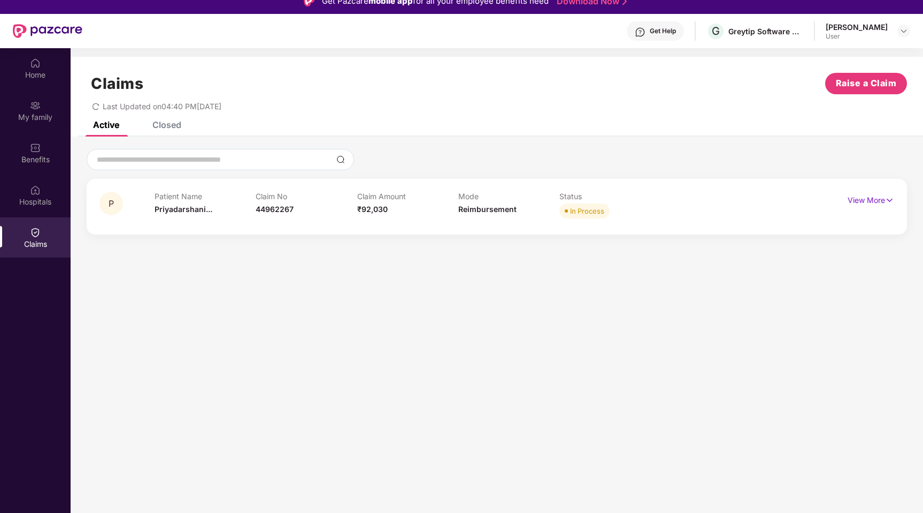
click at [164, 132] on div "Closed" at bounding box center [158, 125] width 45 height 24
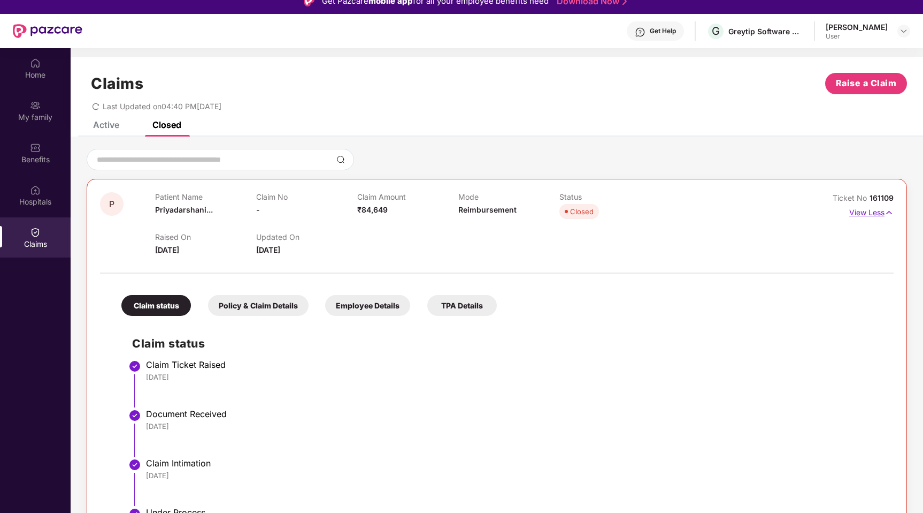
click at [892, 216] on img at bounding box center [889, 213] width 9 height 12
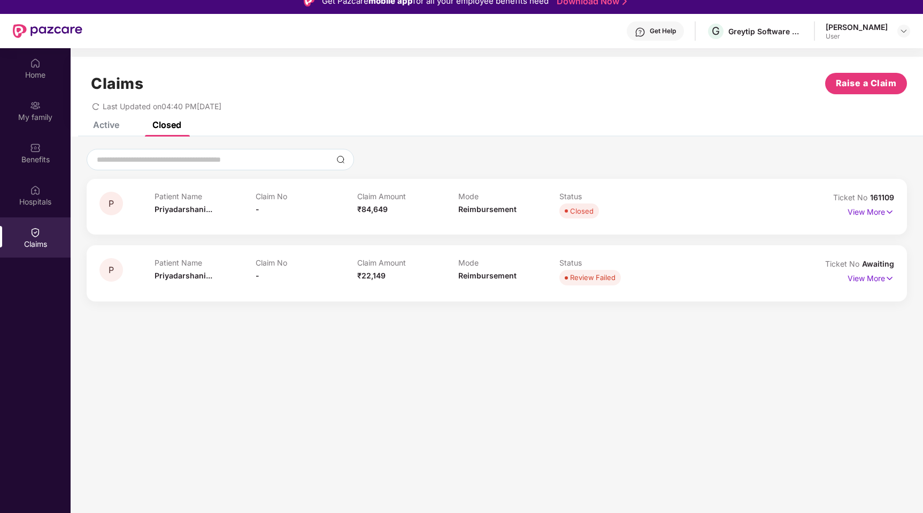
click at [110, 129] on div "Active" at bounding box center [106, 124] width 26 height 11
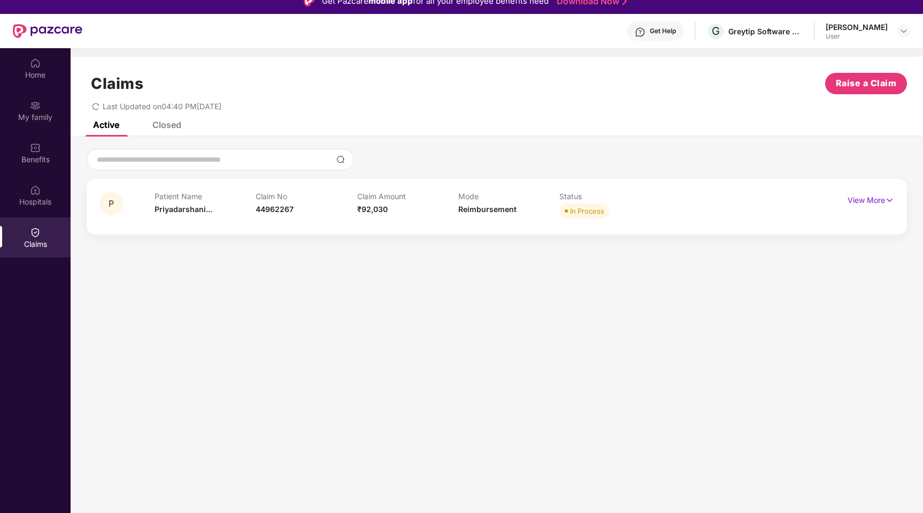
click at [166, 128] on div "Closed" at bounding box center [166, 124] width 29 height 11
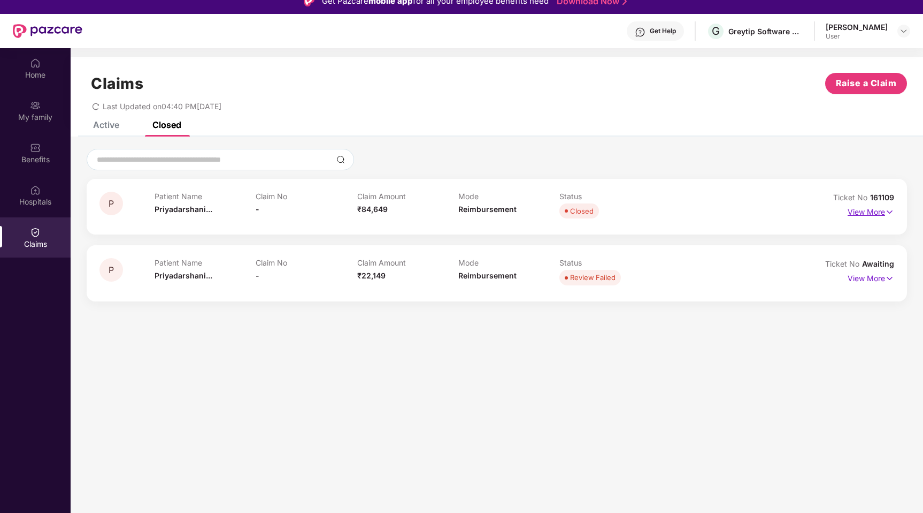
click at [877, 214] on p "View More" at bounding box center [871, 210] width 47 height 14
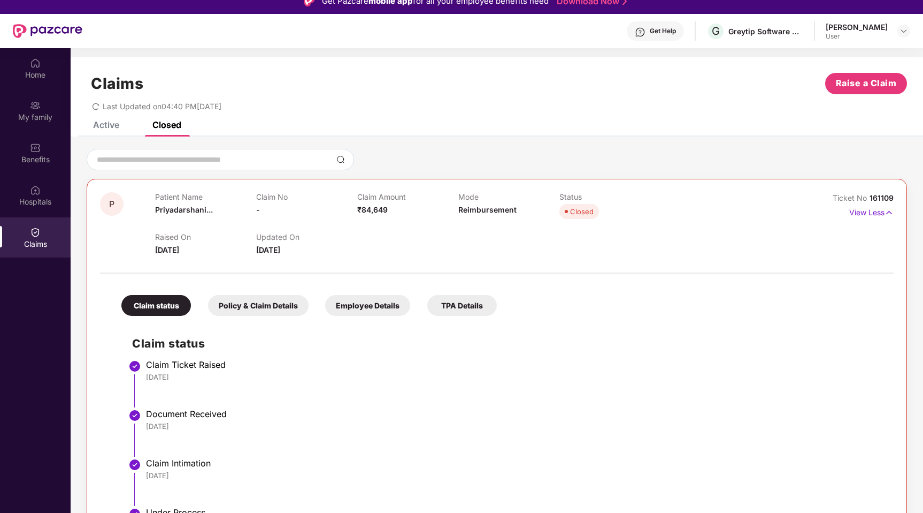
click at [711, 197] on div "Patient Name [PERSON_NAME]... Claim No - Claim Amount ₹84,649 Mode Reimbursemen…" at bounding box center [458, 206] width 607 height 29
click at [112, 125] on div "Active" at bounding box center [106, 124] width 26 height 11
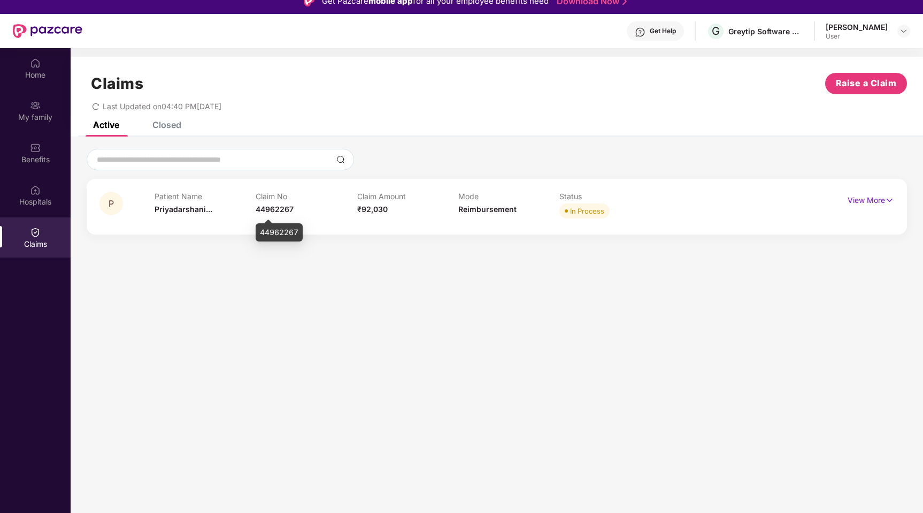
click at [276, 210] on span "44962267" at bounding box center [275, 208] width 38 height 9
drag, startPoint x: 393, startPoint y: 214, endPoint x: 358, endPoint y: 213, distance: 35.3
click at [358, 213] on div "Claim Amount ₹92,030" at bounding box center [407, 206] width 101 height 29
click at [336, 224] on div "P Patient Name [PERSON_NAME]... Claim No 44962267 Claim Amount ₹92,030 Mode Rei…" at bounding box center [497, 207] width 821 height 56
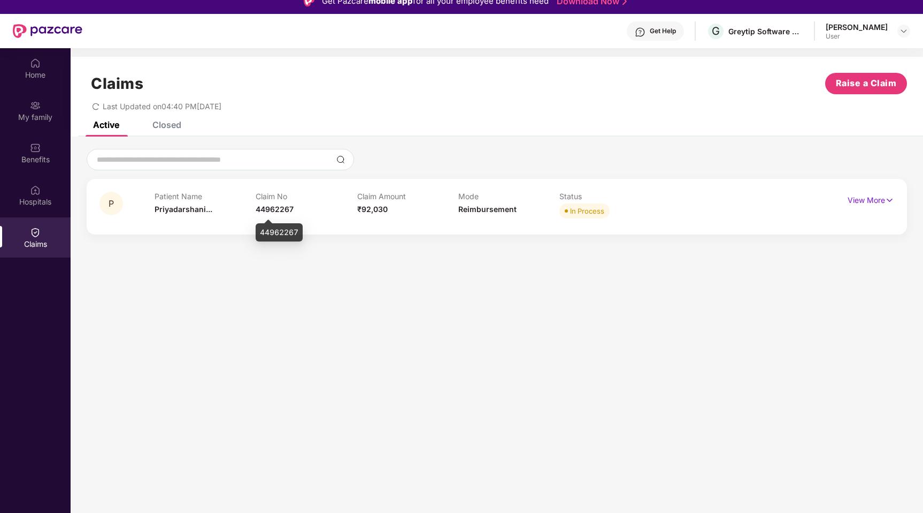
click at [270, 208] on span "44962267" at bounding box center [275, 208] width 38 height 9
click at [290, 209] on span "44962267" at bounding box center [275, 208] width 38 height 9
click at [173, 129] on div "Closed" at bounding box center [166, 124] width 29 height 11
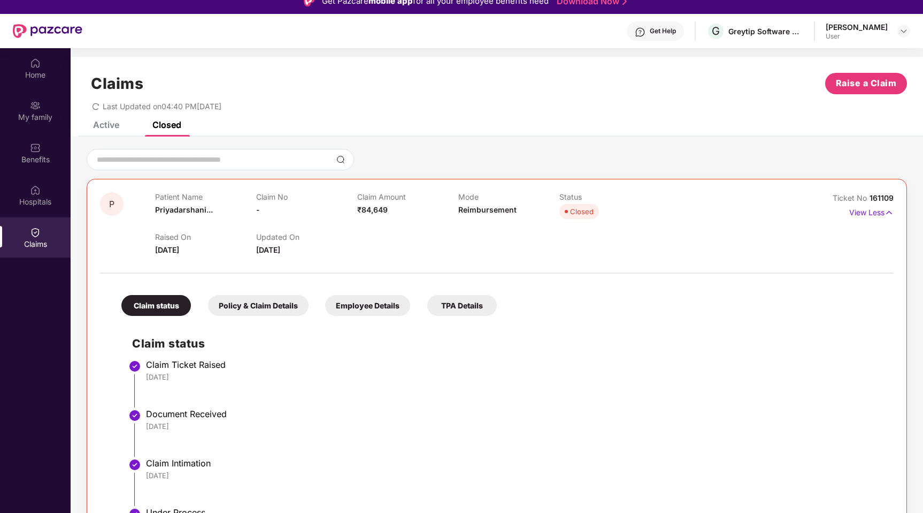
click at [308, 194] on p "Claim No" at bounding box center [306, 196] width 101 height 9
click at [888, 212] on img at bounding box center [889, 213] width 9 height 12
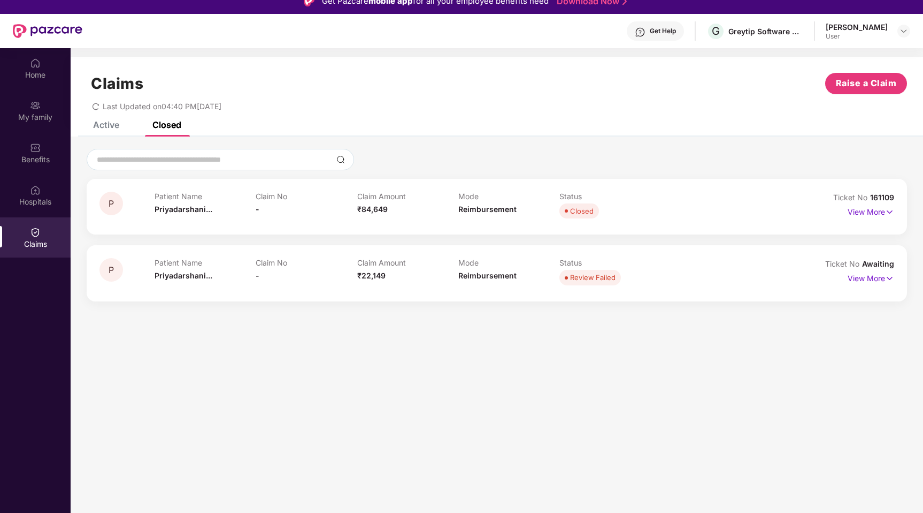
click at [108, 129] on div "Active" at bounding box center [106, 124] width 26 height 11
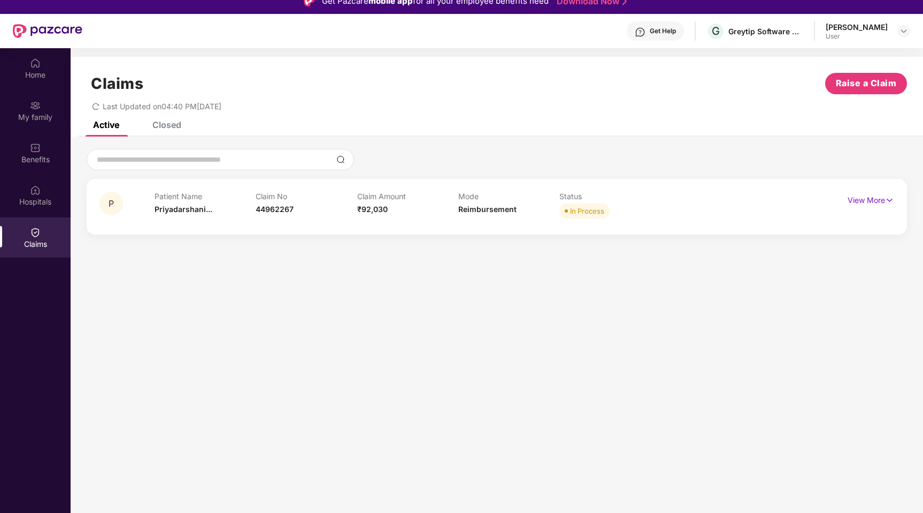
click at [161, 123] on div "Closed" at bounding box center [166, 124] width 29 height 11
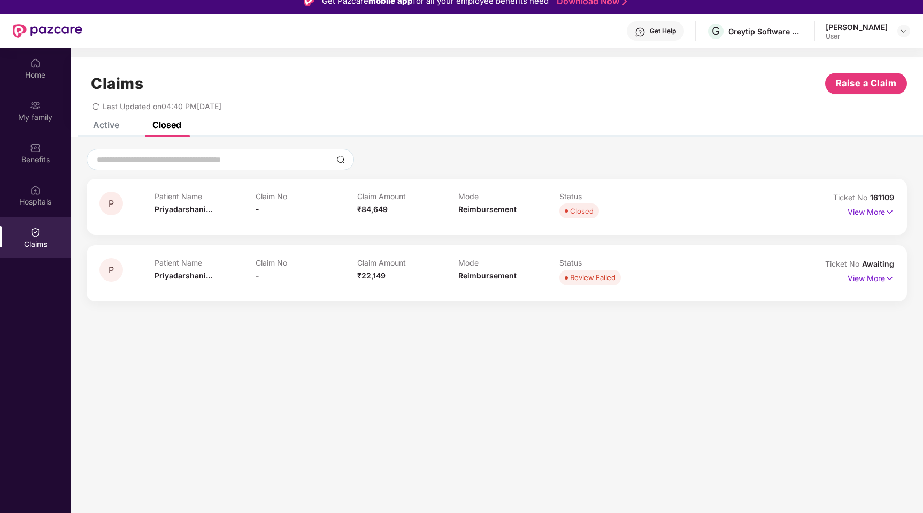
click at [106, 125] on div "Active" at bounding box center [106, 124] width 26 height 11
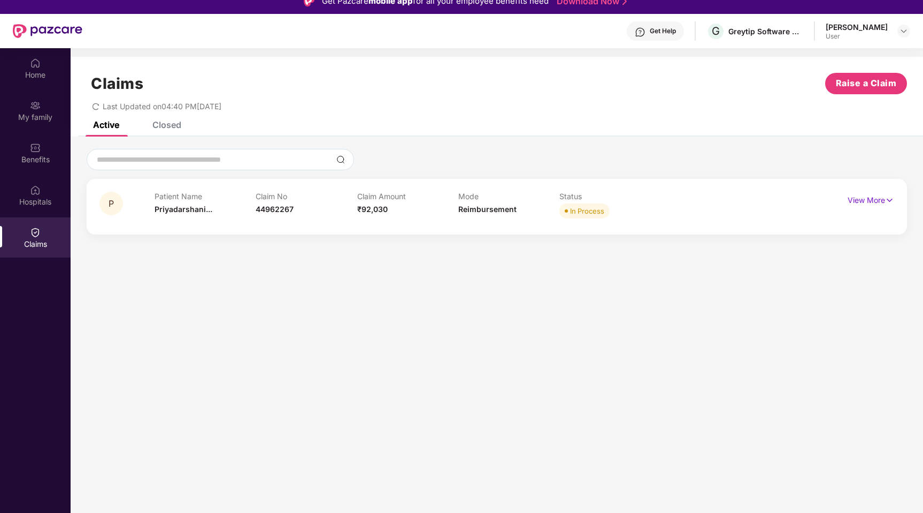
click at [167, 126] on div "Closed" at bounding box center [166, 124] width 29 height 11
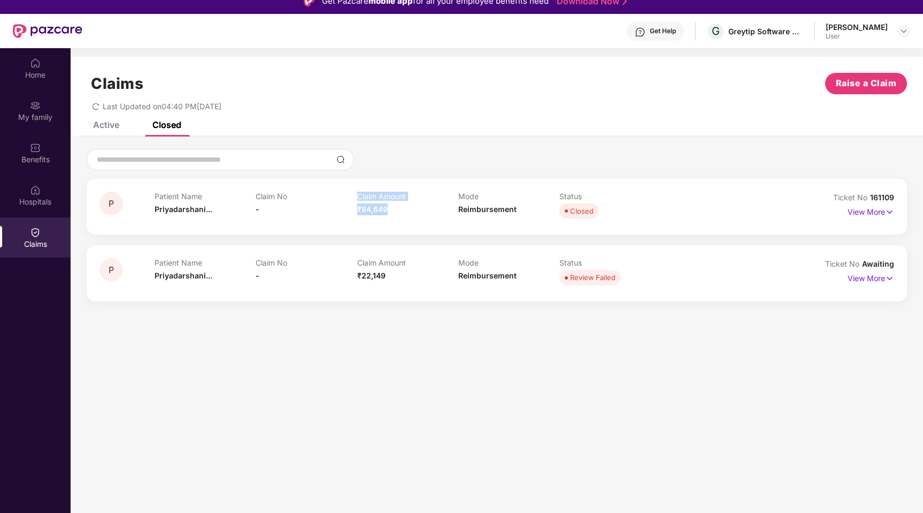
drag, startPoint x: 394, startPoint y: 211, endPoint x: 342, endPoint y: 210, distance: 52.4
click at [341, 210] on div "Patient Name [PERSON_NAME]... Claim No - Claim Amount ₹84,649 Mode Reimbursemen…" at bounding box center [458, 206] width 607 height 29
click at [342, 210] on div "Claim No -" at bounding box center [306, 206] width 101 height 29
click at [113, 129] on div "Active" at bounding box center [106, 124] width 26 height 11
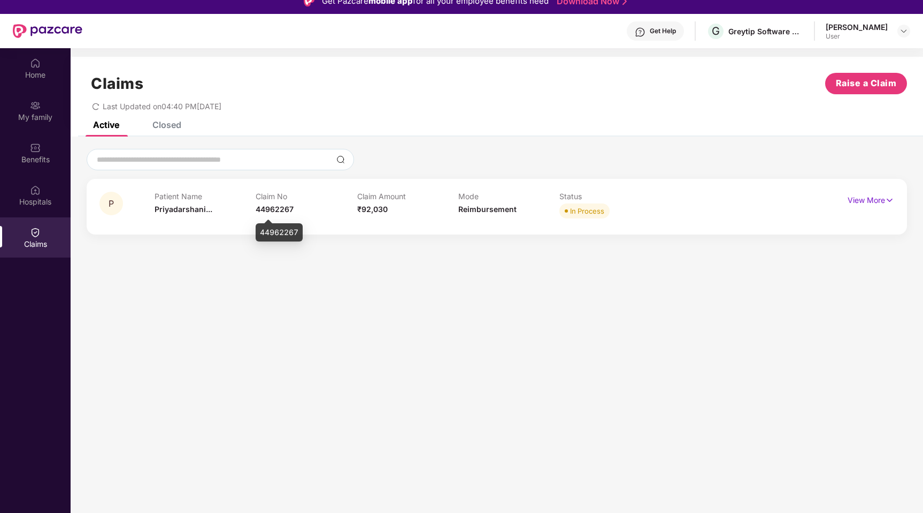
click at [272, 209] on span "44962267" at bounding box center [275, 208] width 38 height 9
click at [302, 213] on div "Claim No 44962267" at bounding box center [306, 206] width 101 height 29
click at [280, 212] on span "44962267" at bounding box center [275, 208] width 38 height 9
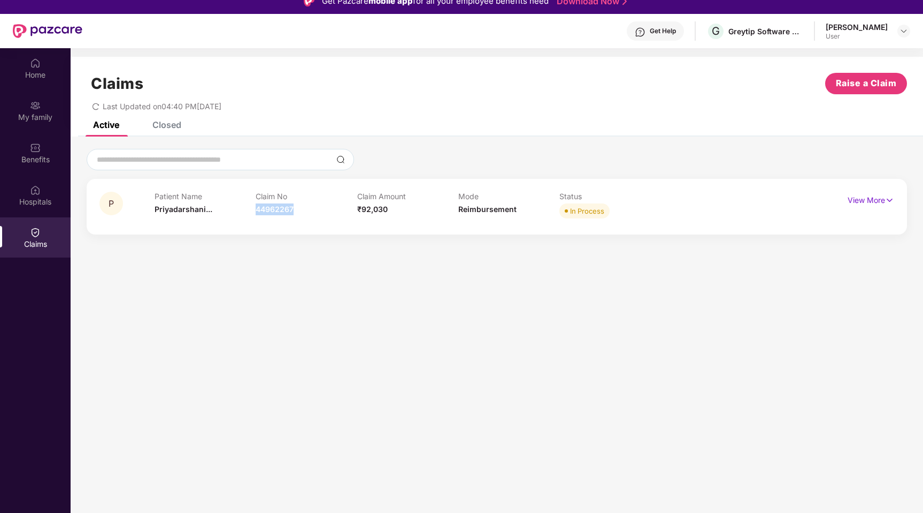
click at [309, 218] on div "Claim No 44962267" at bounding box center [306, 206] width 101 height 29
click at [166, 127] on div "Closed" at bounding box center [166, 124] width 29 height 11
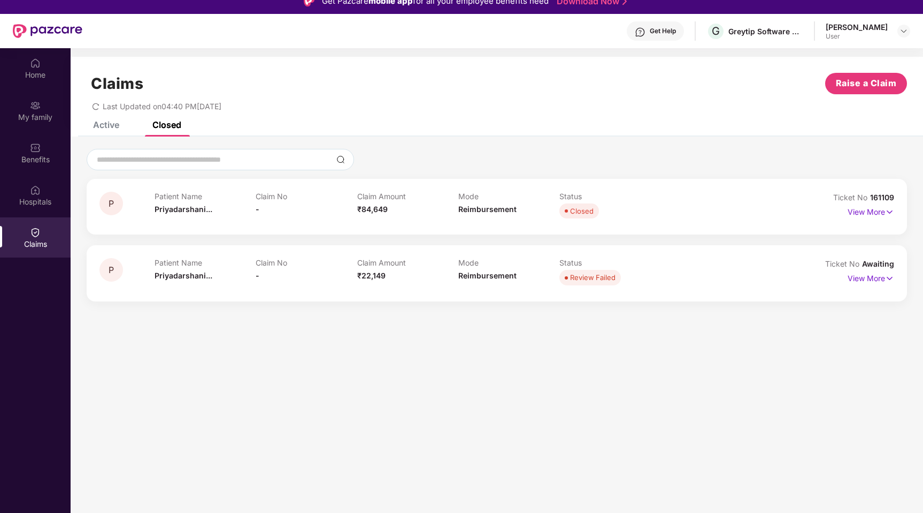
click at [111, 133] on div "Active" at bounding box center [98, 125] width 42 height 24
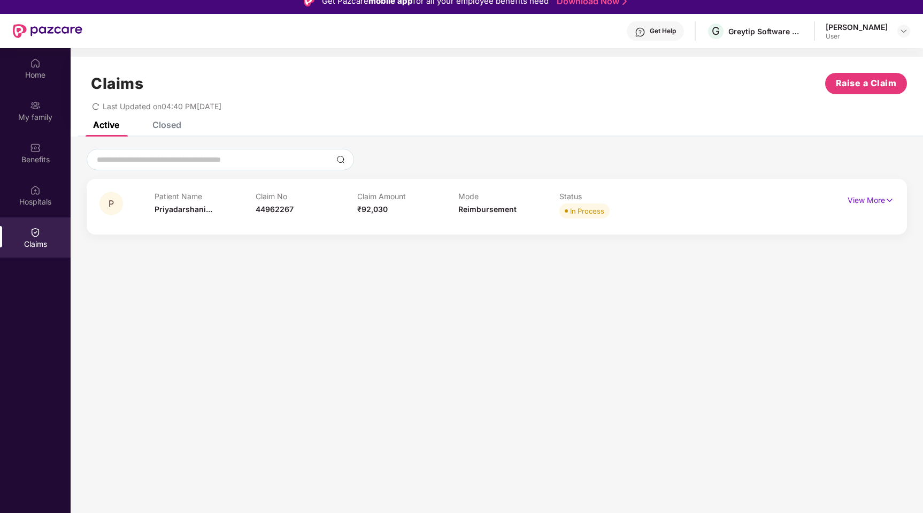
click at [164, 132] on div "Closed" at bounding box center [158, 125] width 45 height 24
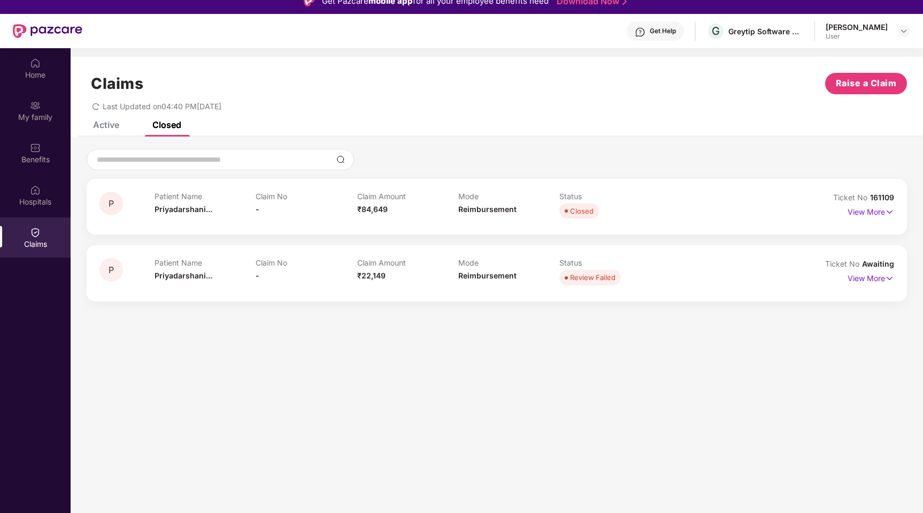
click at [104, 129] on div "Active" at bounding box center [106, 124] width 26 height 11
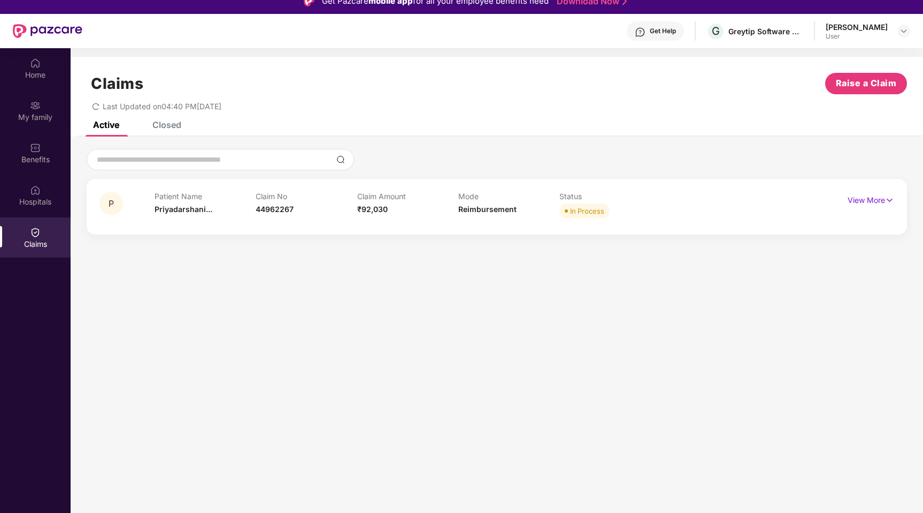
click at [171, 129] on div "Closed" at bounding box center [166, 124] width 29 height 11
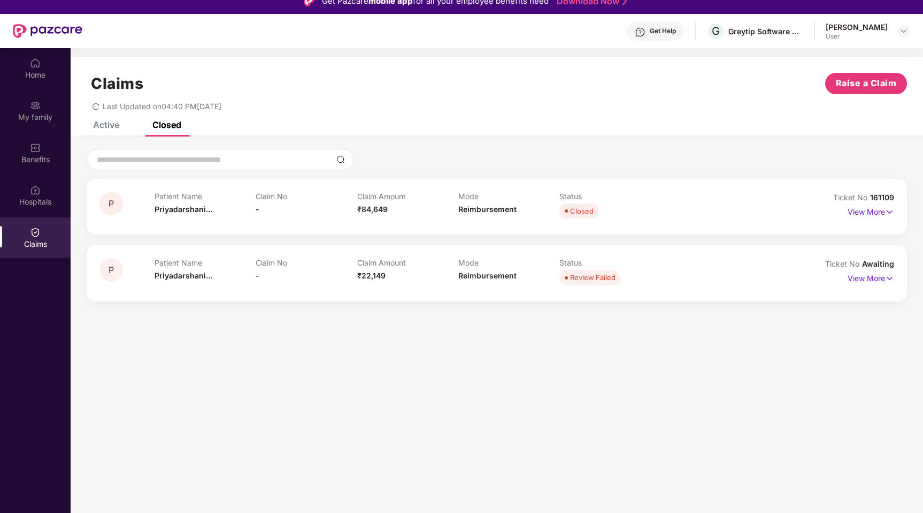
click at [108, 128] on div "Active" at bounding box center [106, 124] width 26 height 11
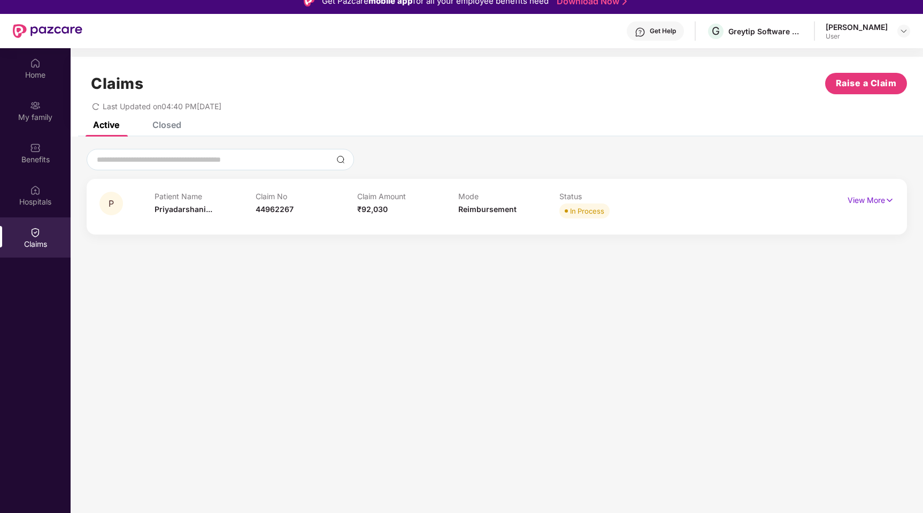
click at [157, 127] on div "Closed" at bounding box center [166, 124] width 29 height 11
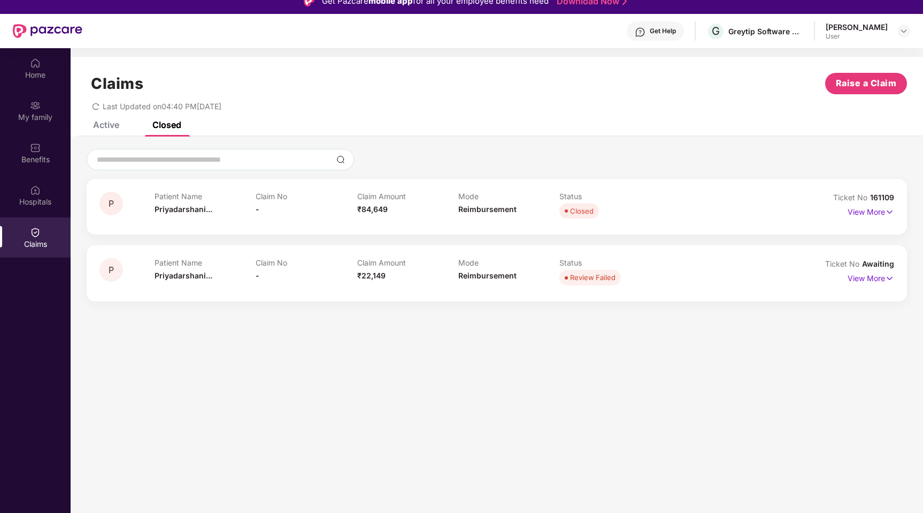
click at [97, 129] on div "Active" at bounding box center [106, 124] width 26 height 11
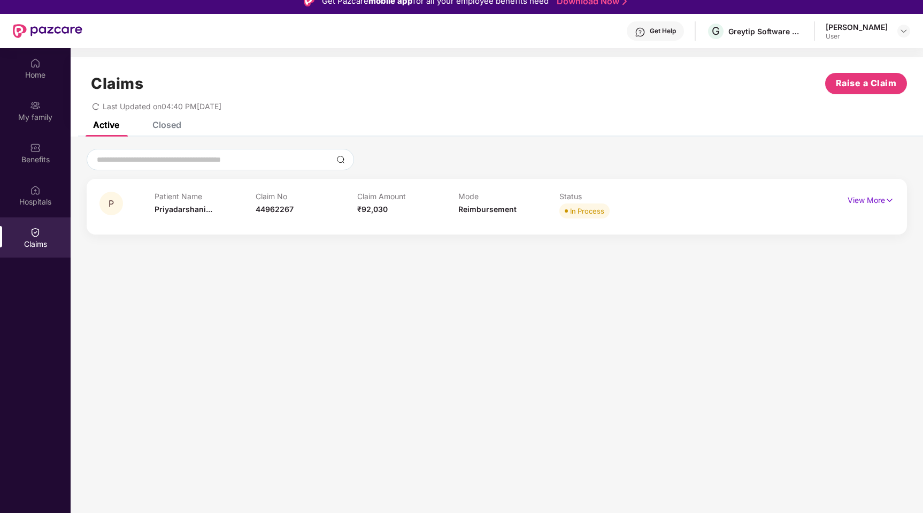
click at [164, 129] on div "Closed" at bounding box center [166, 124] width 29 height 11
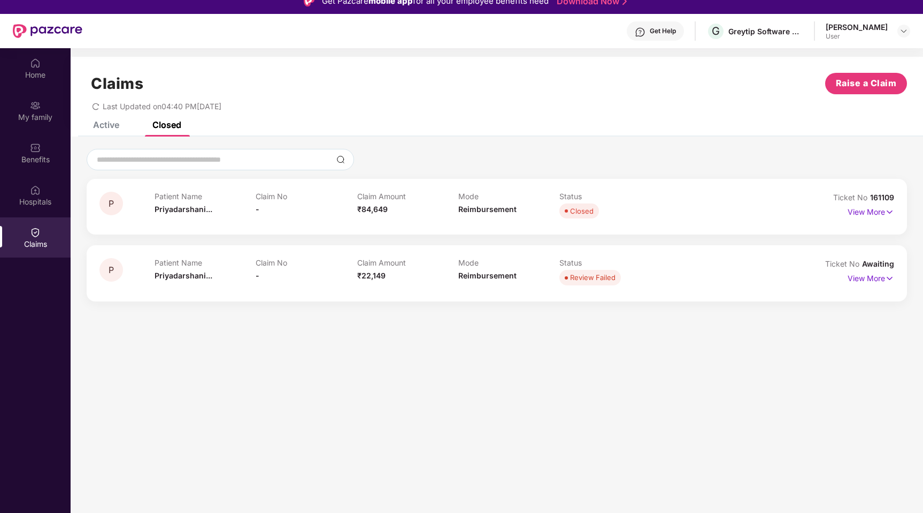
click at [110, 127] on div "Active" at bounding box center [106, 124] width 26 height 11
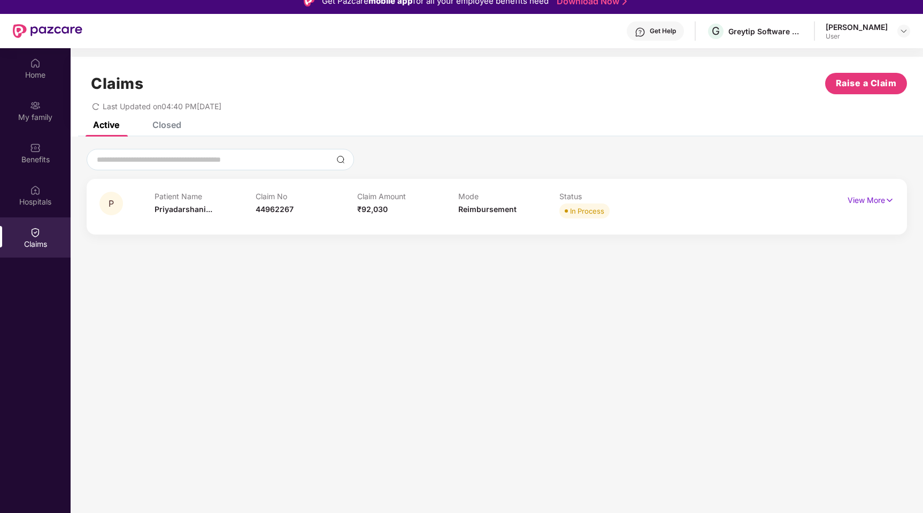
click at [167, 127] on div "Closed" at bounding box center [166, 124] width 29 height 11
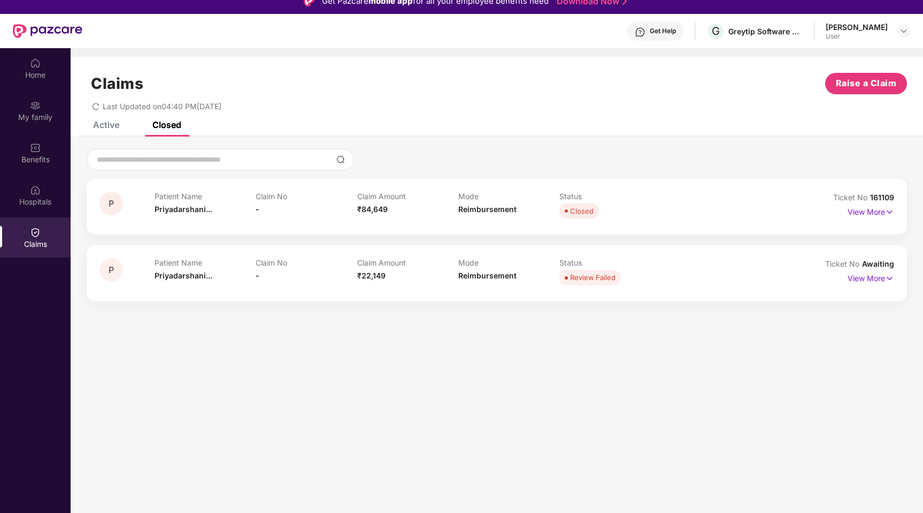
click at [101, 131] on div "Active" at bounding box center [98, 125] width 42 height 24
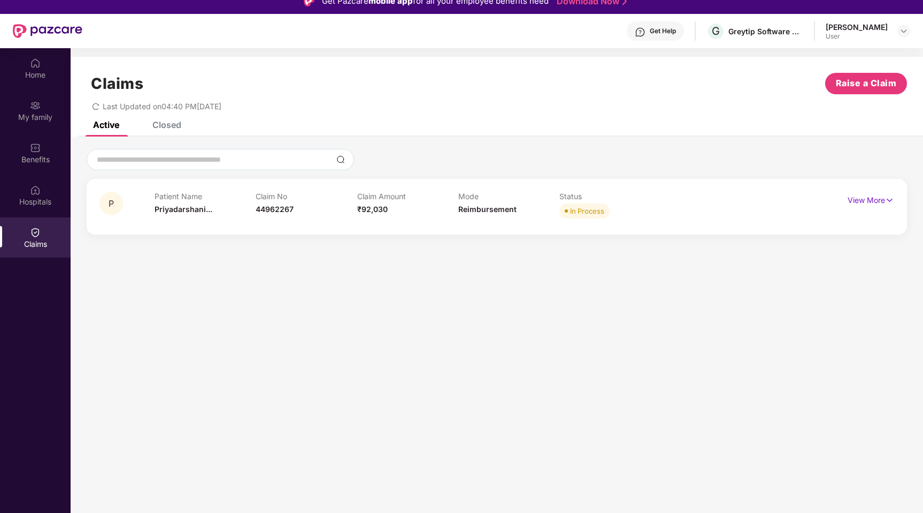
click at [177, 126] on div "Closed" at bounding box center [166, 124] width 29 height 11
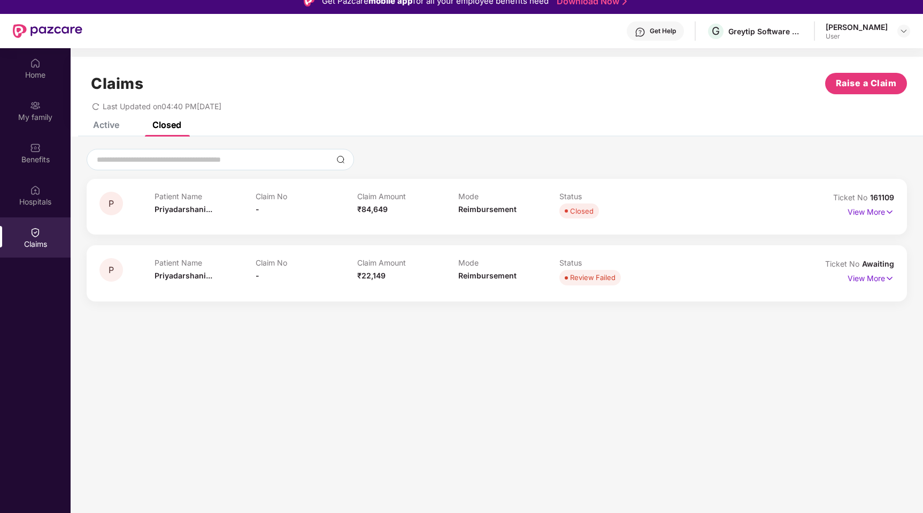
click at [117, 127] on div "Active" at bounding box center [106, 124] width 26 height 11
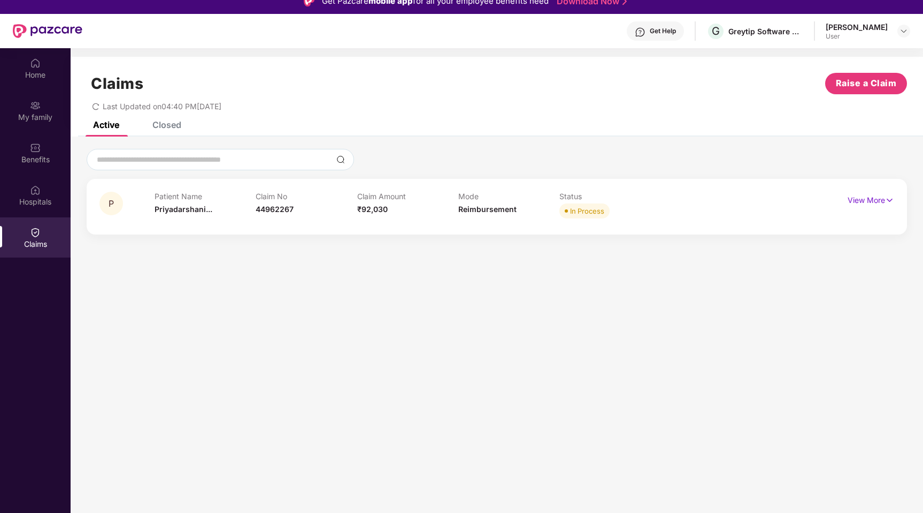
click at [163, 133] on div "Closed" at bounding box center [158, 125] width 45 height 24
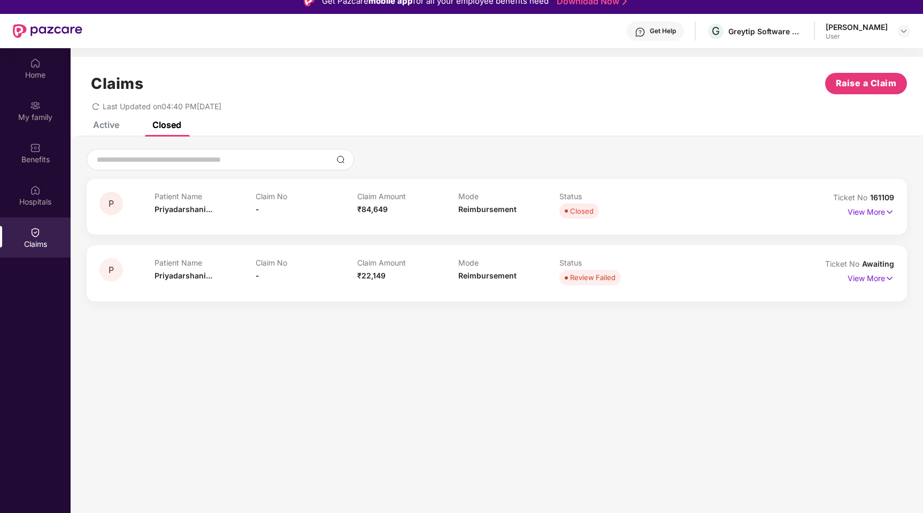
click at [120, 124] on div "Active Closed" at bounding box center [129, 125] width 104 height 24
click at [104, 128] on div "Active" at bounding box center [106, 124] width 26 height 11
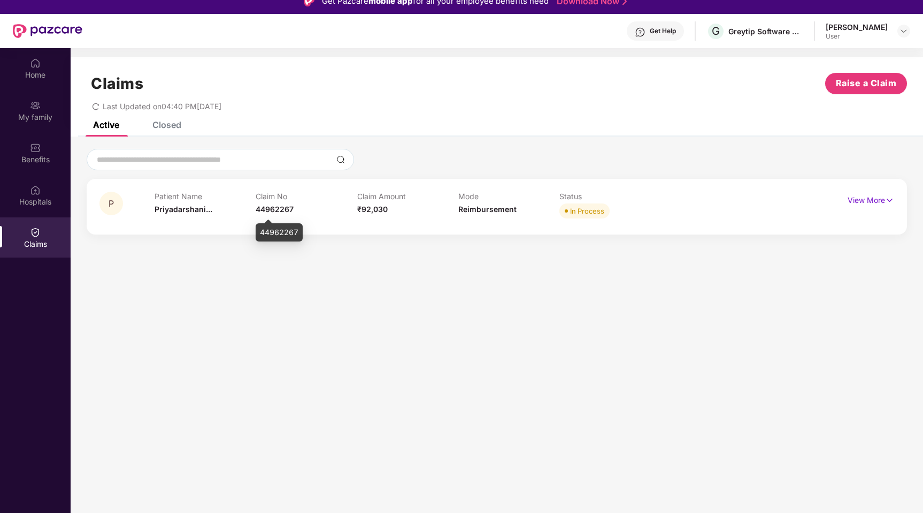
click at [281, 205] on span "44962267" at bounding box center [275, 208] width 38 height 9
click at [176, 126] on div "Closed" at bounding box center [166, 124] width 29 height 11
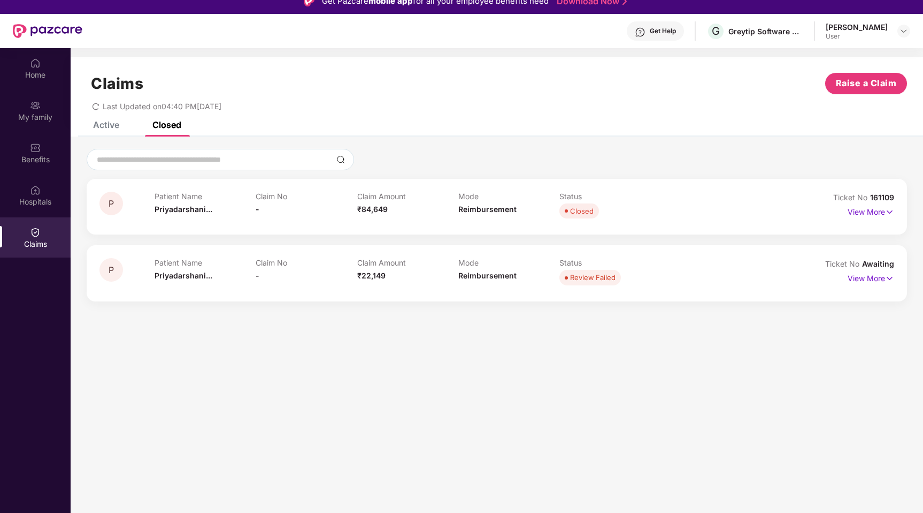
click at [113, 133] on div "Active" at bounding box center [98, 125] width 42 height 24
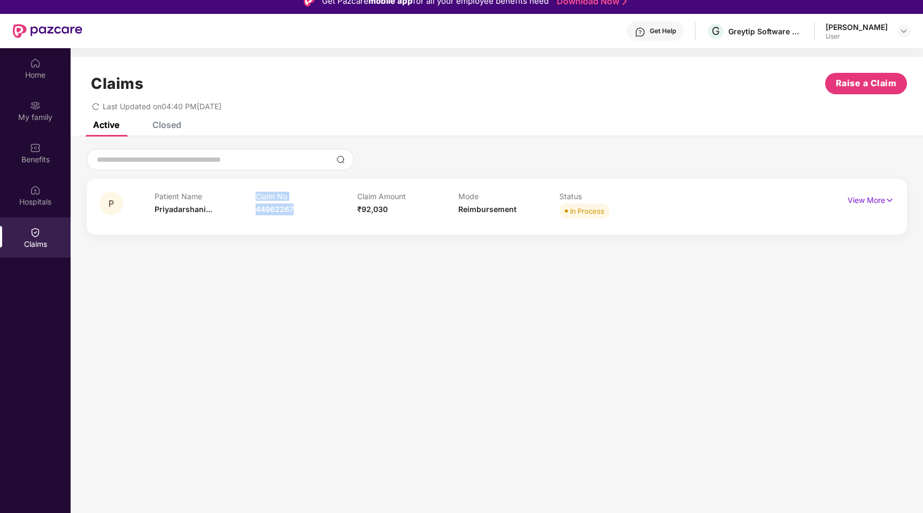
drag, startPoint x: 296, startPoint y: 209, endPoint x: 217, endPoint y: 209, distance: 78.6
click at [217, 209] on div "Patient Name [PERSON_NAME]... Claim No 44962267 Claim Amount ₹92,030 Mode Reimb…" at bounding box center [458, 206] width 607 height 29
click at [223, 212] on div "Patient Name [PERSON_NAME]..." at bounding box center [205, 206] width 101 height 29
click at [171, 125] on div "Closed" at bounding box center [166, 124] width 29 height 11
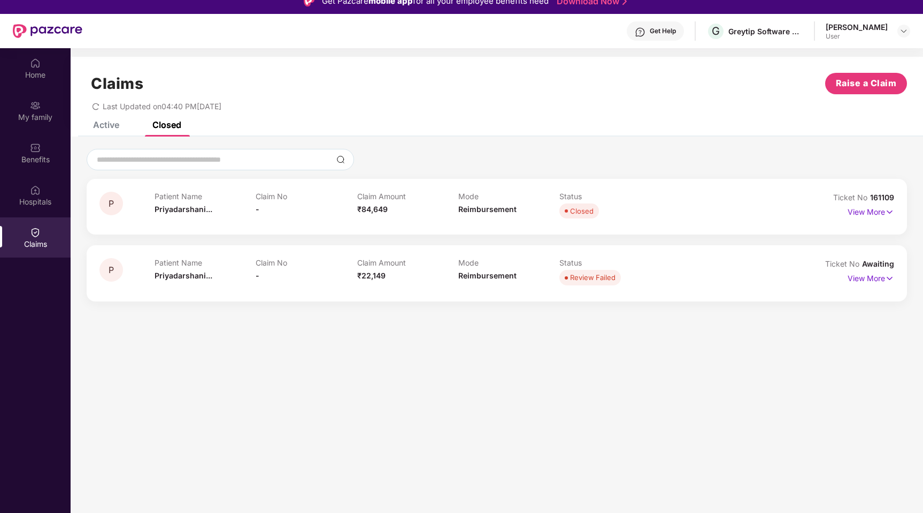
click at [103, 123] on div "Active" at bounding box center [106, 124] width 26 height 11
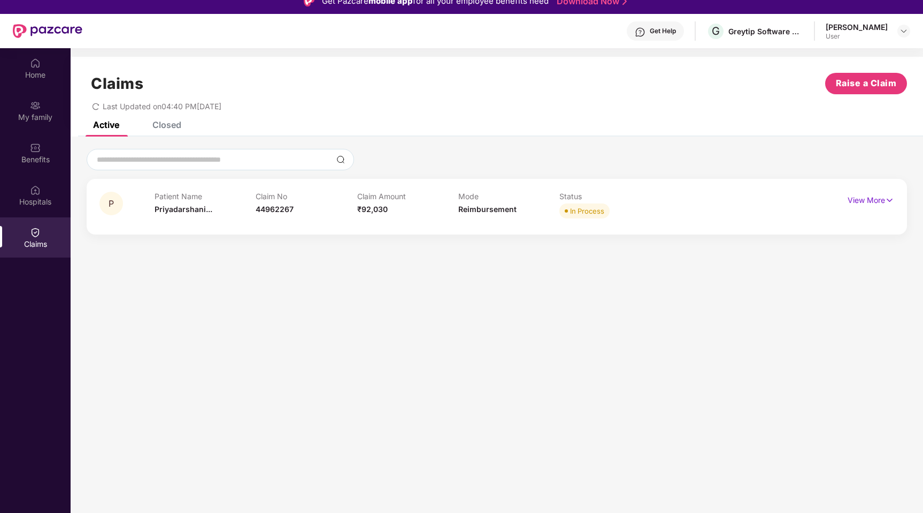
click at [179, 127] on div "Closed" at bounding box center [166, 124] width 29 height 11
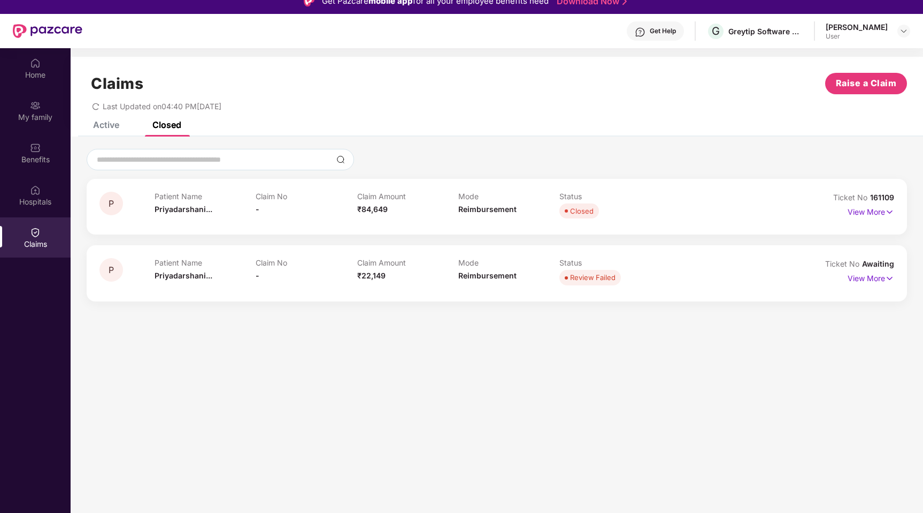
click at [103, 128] on div "Active" at bounding box center [106, 124] width 26 height 11
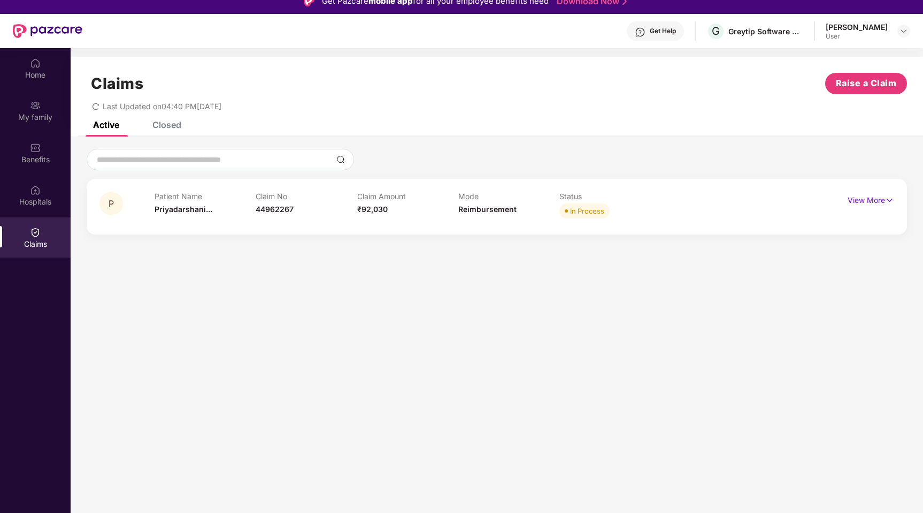
click at [175, 128] on div "Closed" at bounding box center [166, 124] width 29 height 11
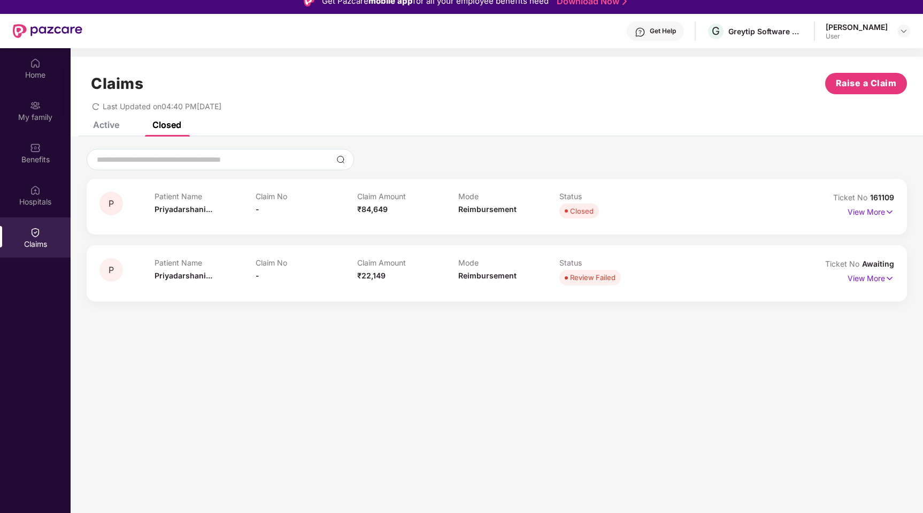
click at [111, 126] on div "Active" at bounding box center [106, 124] width 26 height 11
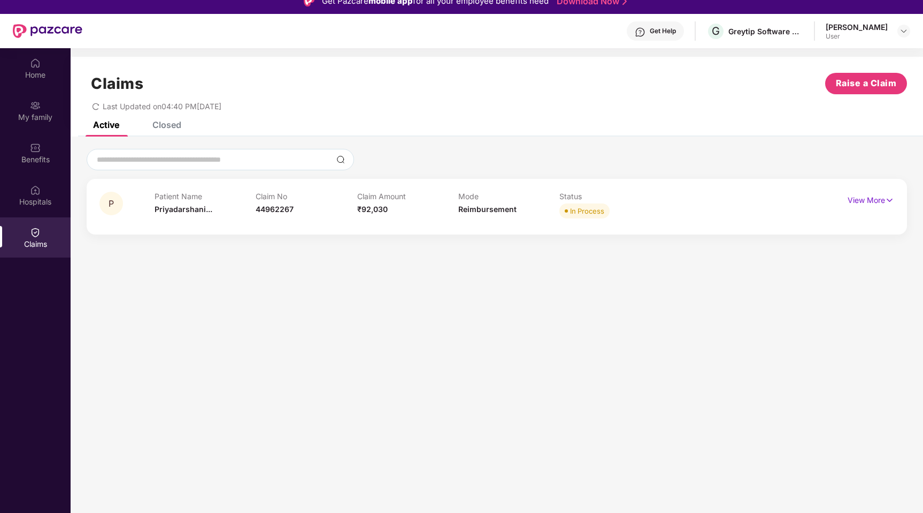
click at [169, 127] on div "Closed" at bounding box center [166, 124] width 29 height 11
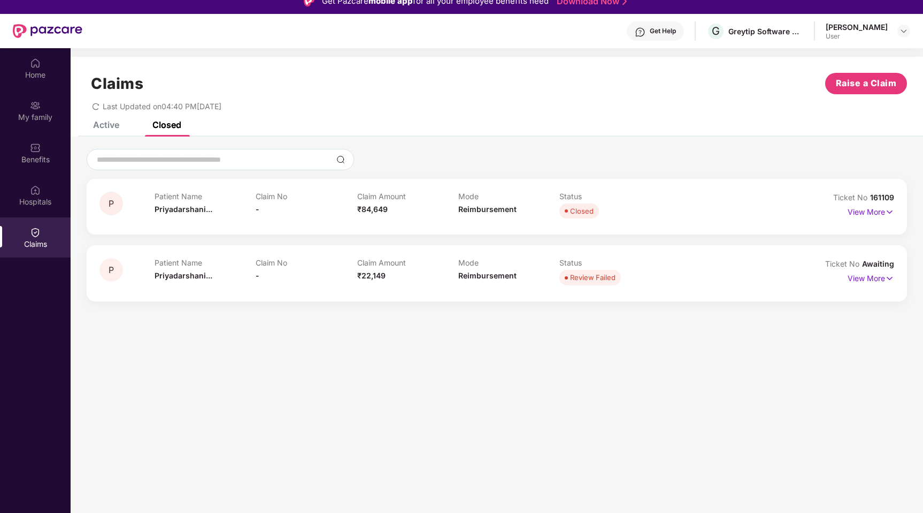
click at [100, 129] on div "Active" at bounding box center [106, 124] width 26 height 11
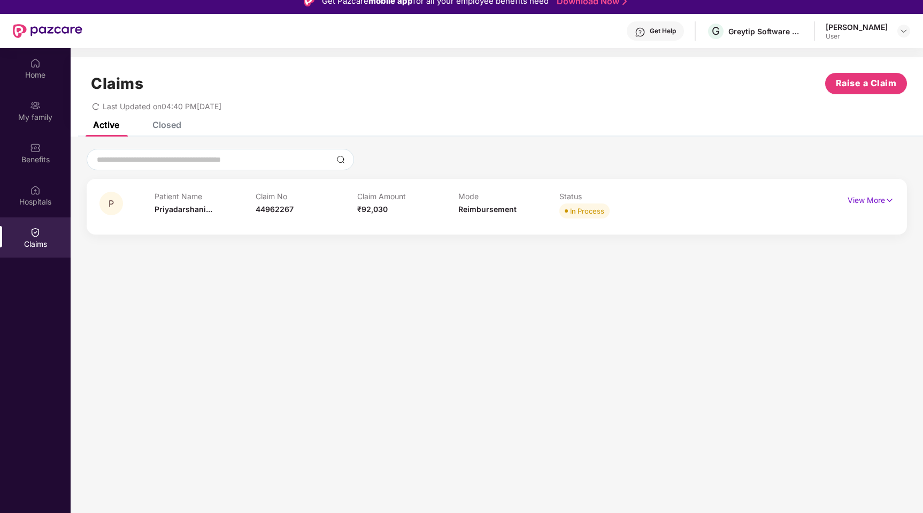
click at [162, 127] on div "Closed" at bounding box center [166, 124] width 29 height 11
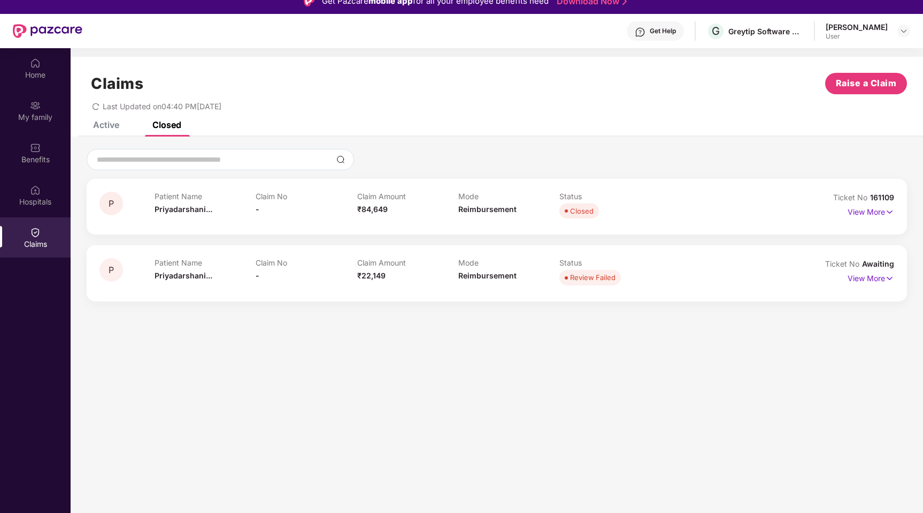
click at [110, 128] on div "Active" at bounding box center [106, 124] width 26 height 11
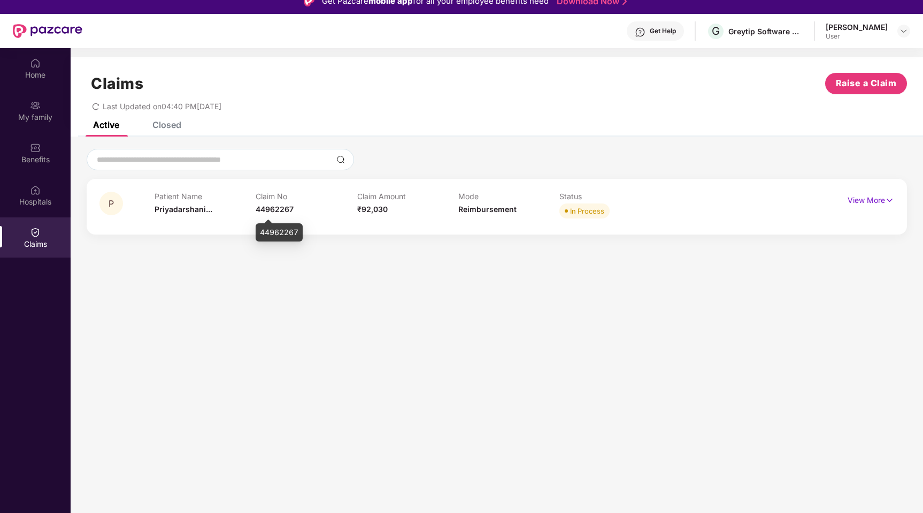
click at [268, 206] on span "44962267" at bounding box center [275, 208] width 38 height 9
click at [212, 217] on div "Patient Name [PERSON_NAME]..." at bounding box center [205, 206] width 101 height 29
click at [175, 124] on div "Closed" at bounding box center [166, 124] width 29 height 11
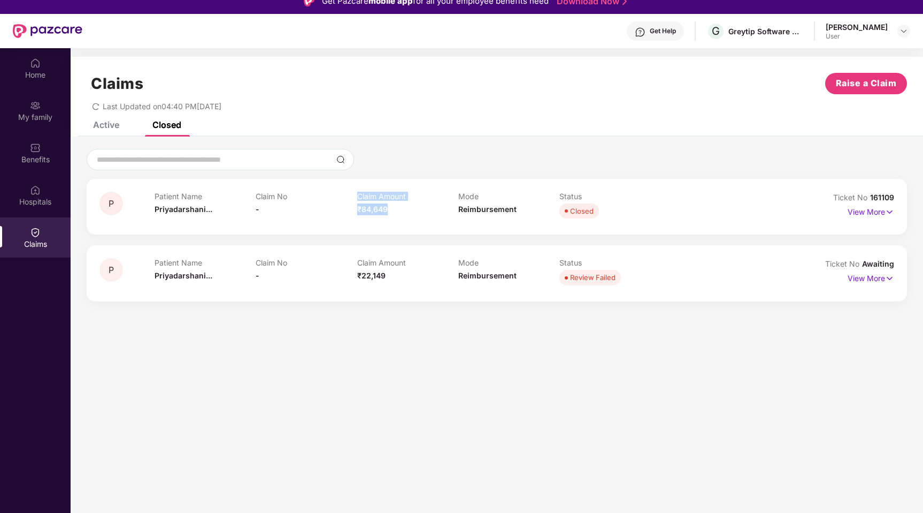
drag, startPoint x: 356, startPoint y: 208, endPoint x: 394, endPoint y: 208, distance: 38.0
click at [395, 208] on div "Patient Name [PERSON_NAME]... Claim No - Claim Amount ₹84,649 Mode Reimbursemen…" at bounding box center [458, 206] width 607 height 29
click at [394, 208] on div "Claim Amount ₹84,649" at bounding box center [407, 206] width 101 height 29
click at [100, 131] on div "Active" at bounding box center [98, 125] width 42 height 24
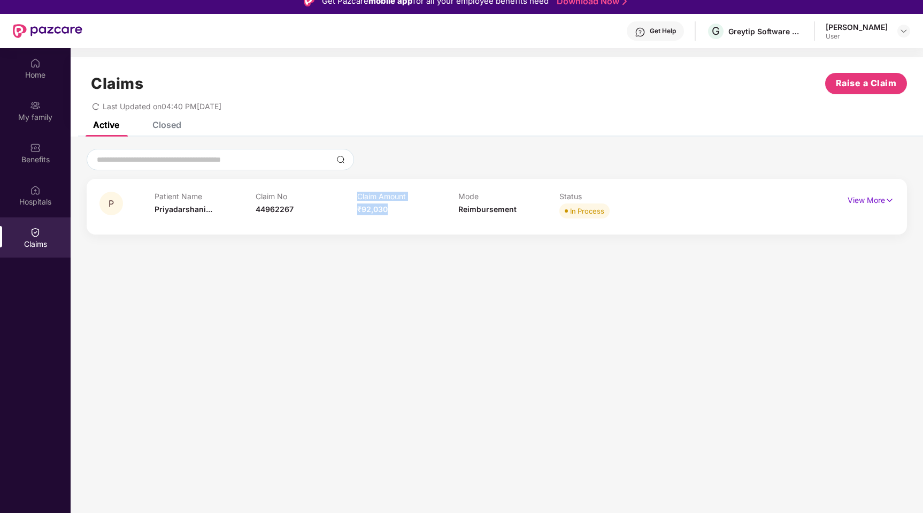
drag, startPoint x: 393, startPoint y: 210, endPoint x: 326, endPoint y: 210, distance: 66.3
click at [326, 210] on div "Patient Name [PERSON_NAME]... Claim No 44962267 Claim Amount ₹92,030 Mode Reimb…" at bounding box center [458, 206] width 607 height 29
click at [326, 210] on div "Claim No 44962267" at bounding box center [306, 206] width 101 height 29
click at [174, 132] on div "Closed" at bounding box center [158, 125] width 45 height 24
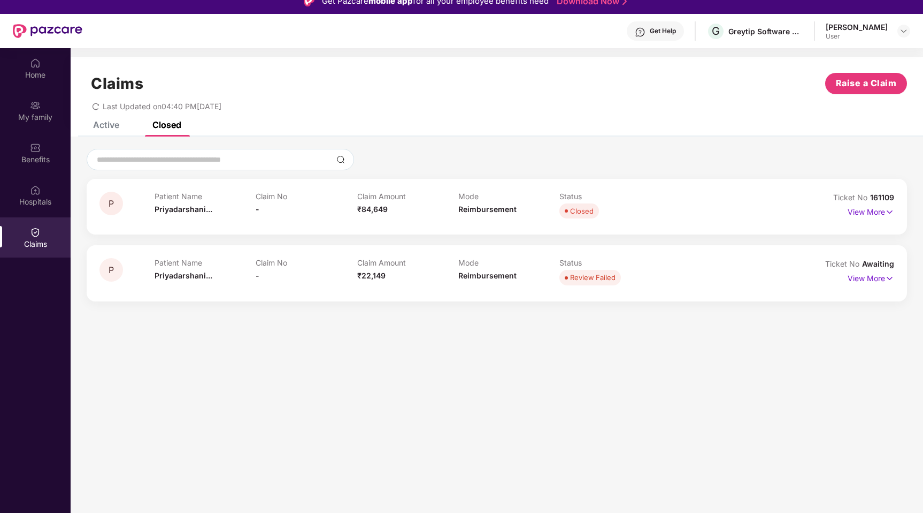
click at [111, 127] on div "Active" at bounding box center [106, 124] width 26 height 11
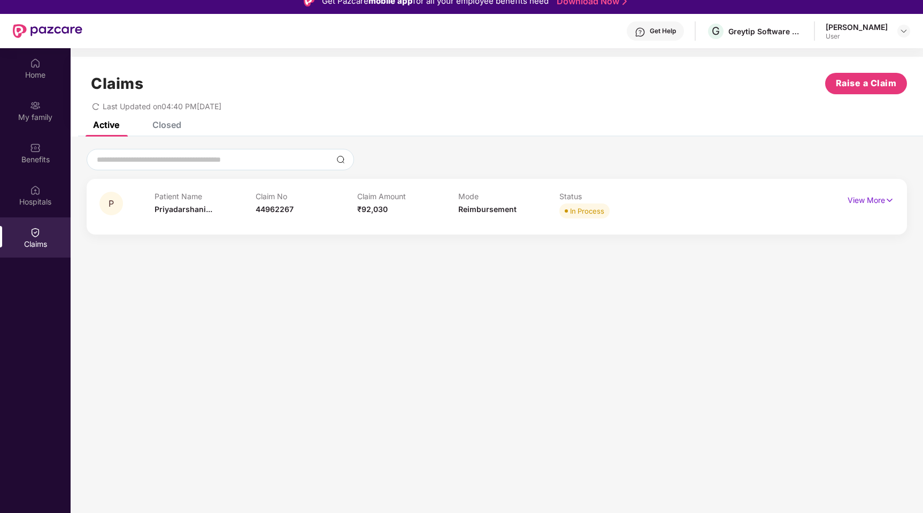
click at [177, 127] on div "Closed" at bounding box center [166, 124] width 29 height 11
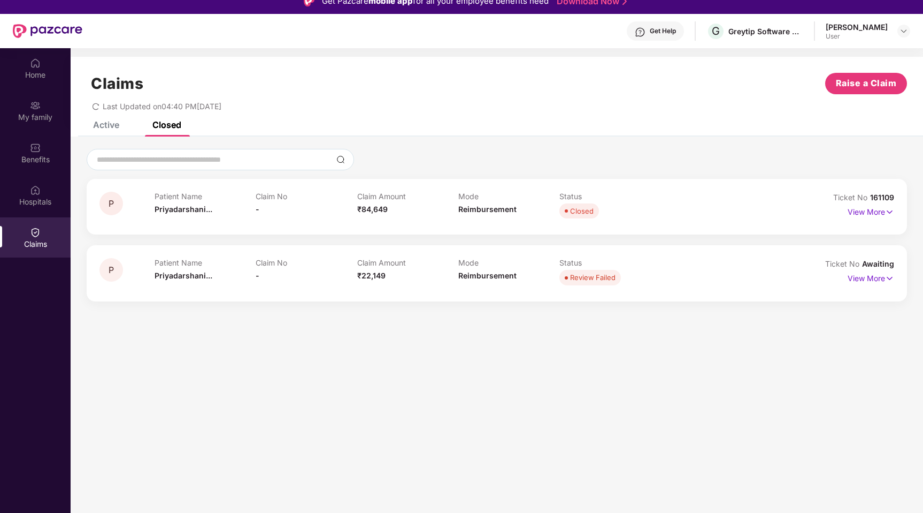
click at [101, 125] on div "Active" at bounding box center [106, 124] width 26 height 11
